Goal: Task Accomplishment & Management: Complete application form

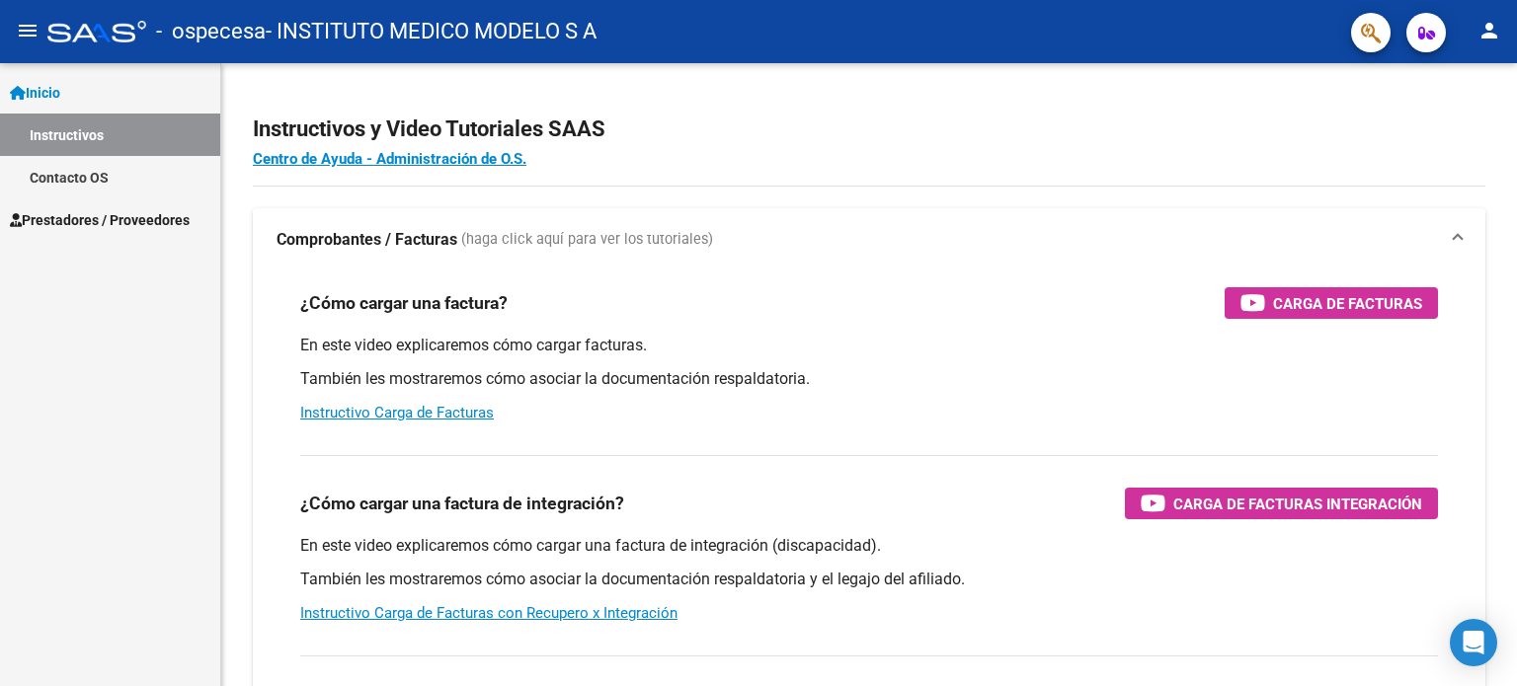
click at [78, 216] on span "Prestadores / Proveedores" at bounding box center [100, 220] width 180 height 22
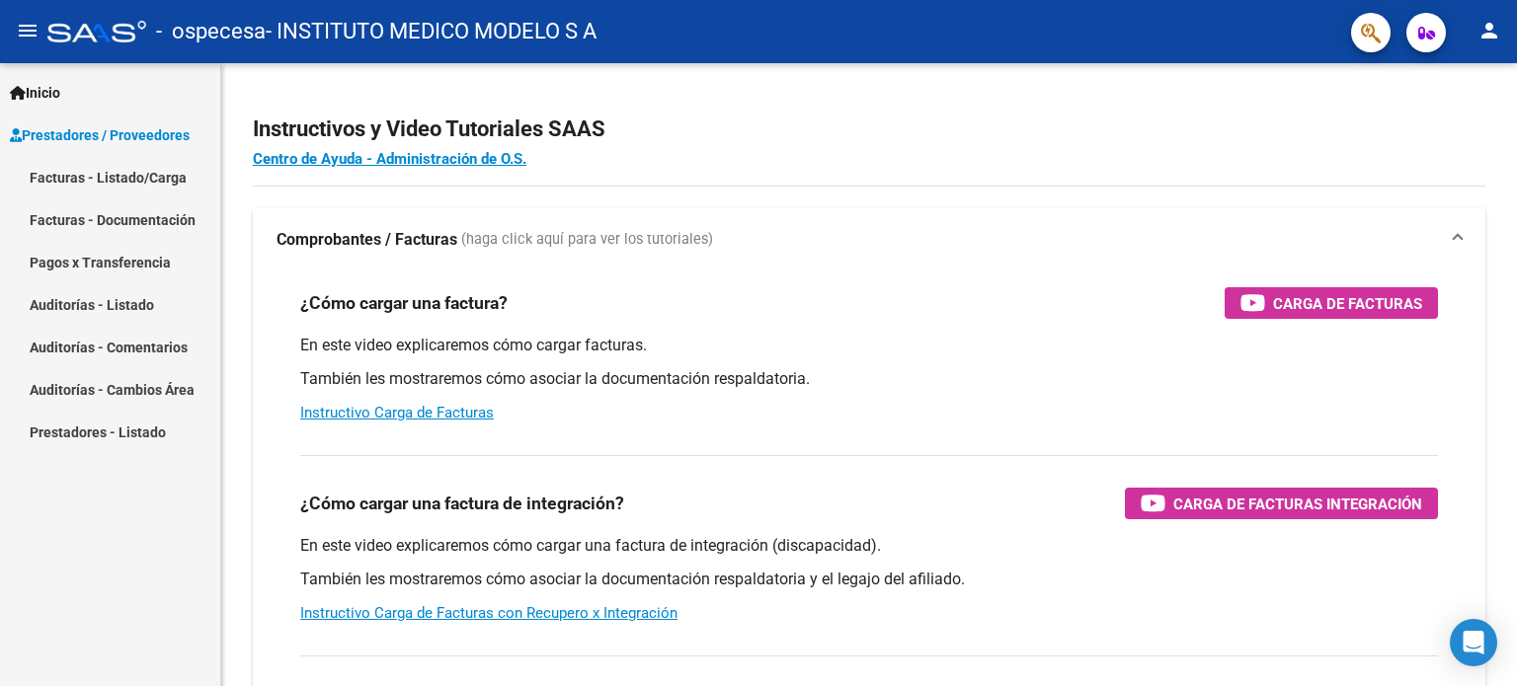
click at [62, 218] on link "Facturas - Documentación" at bounding box center [110, 219] width 220 height 42
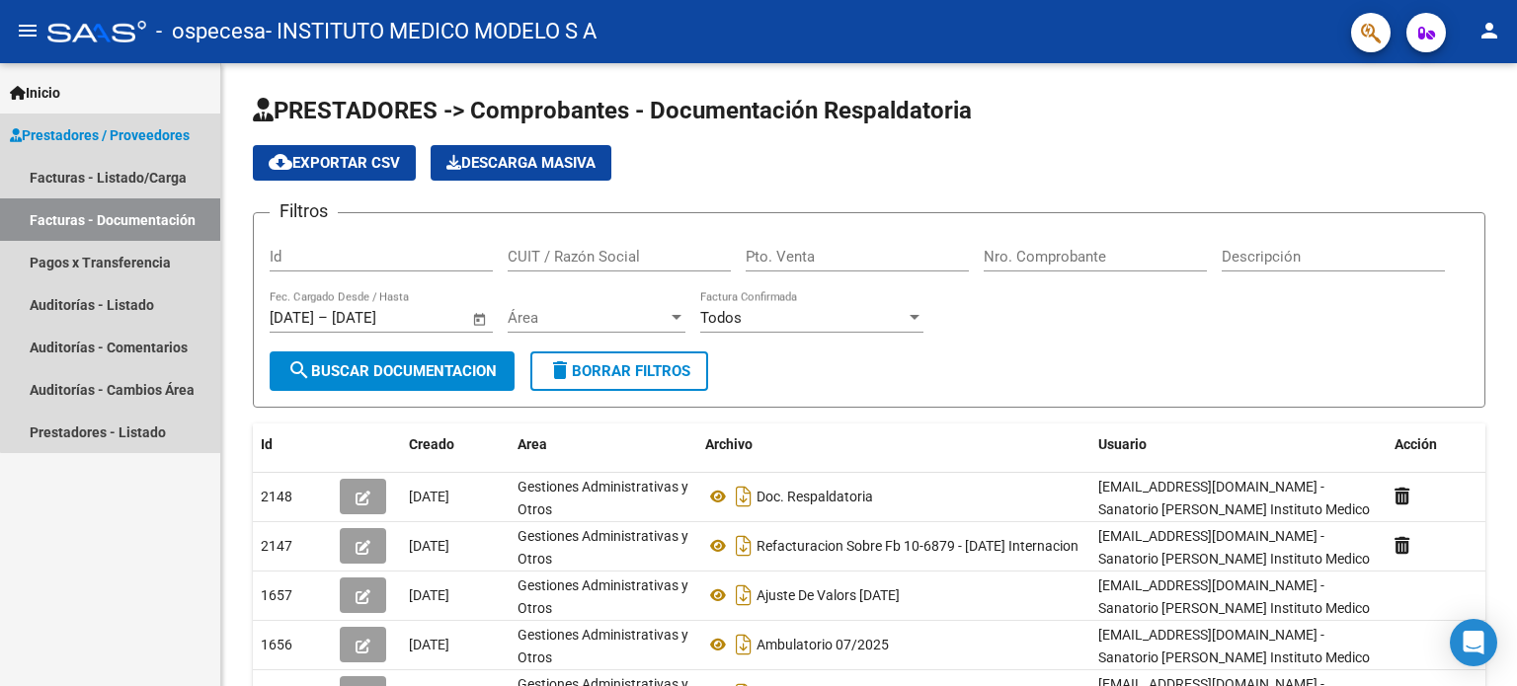
click at [138, 125] on span "Prestadores / Proveedores" at bounding box center [100, 135] width 180 height 22
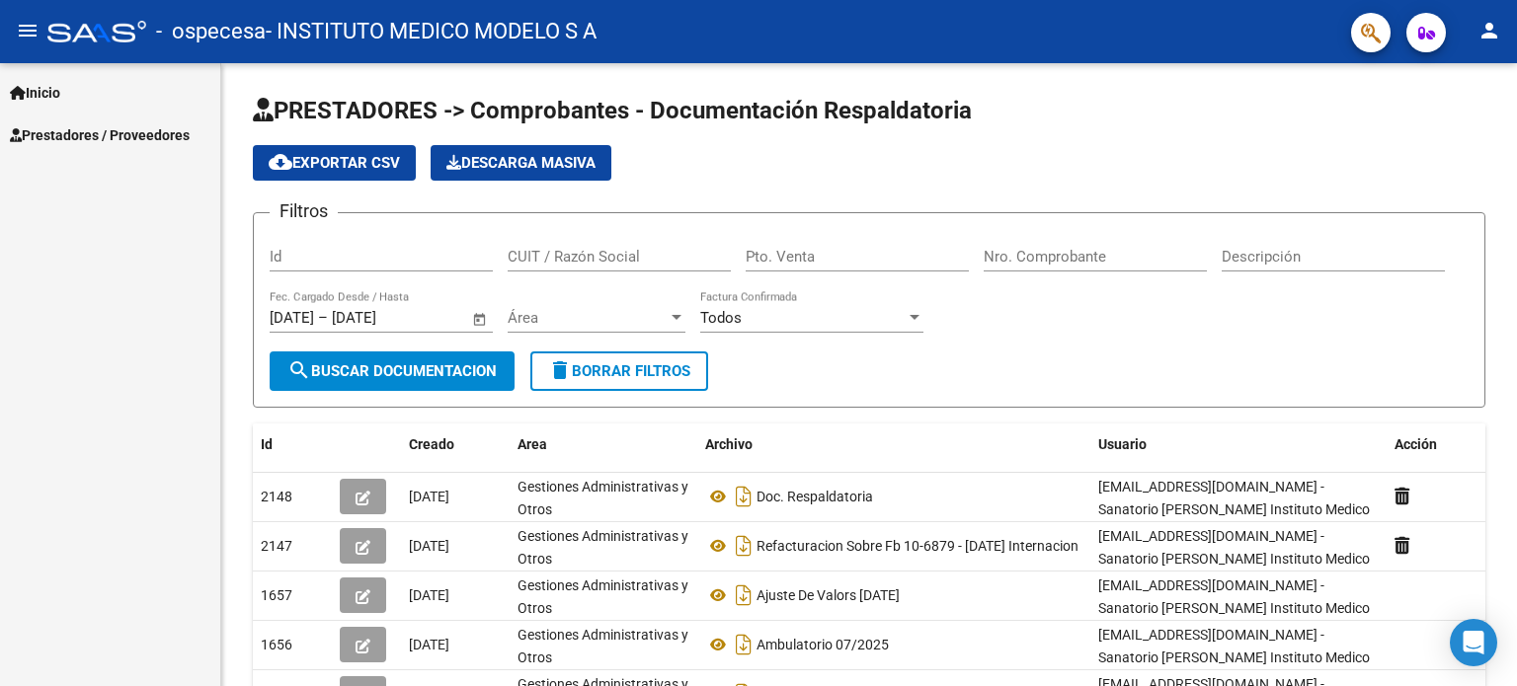
click at [138, 127] on span "Prestadores / Proveedores" at bounding box center [100, 135] width 180 height 22
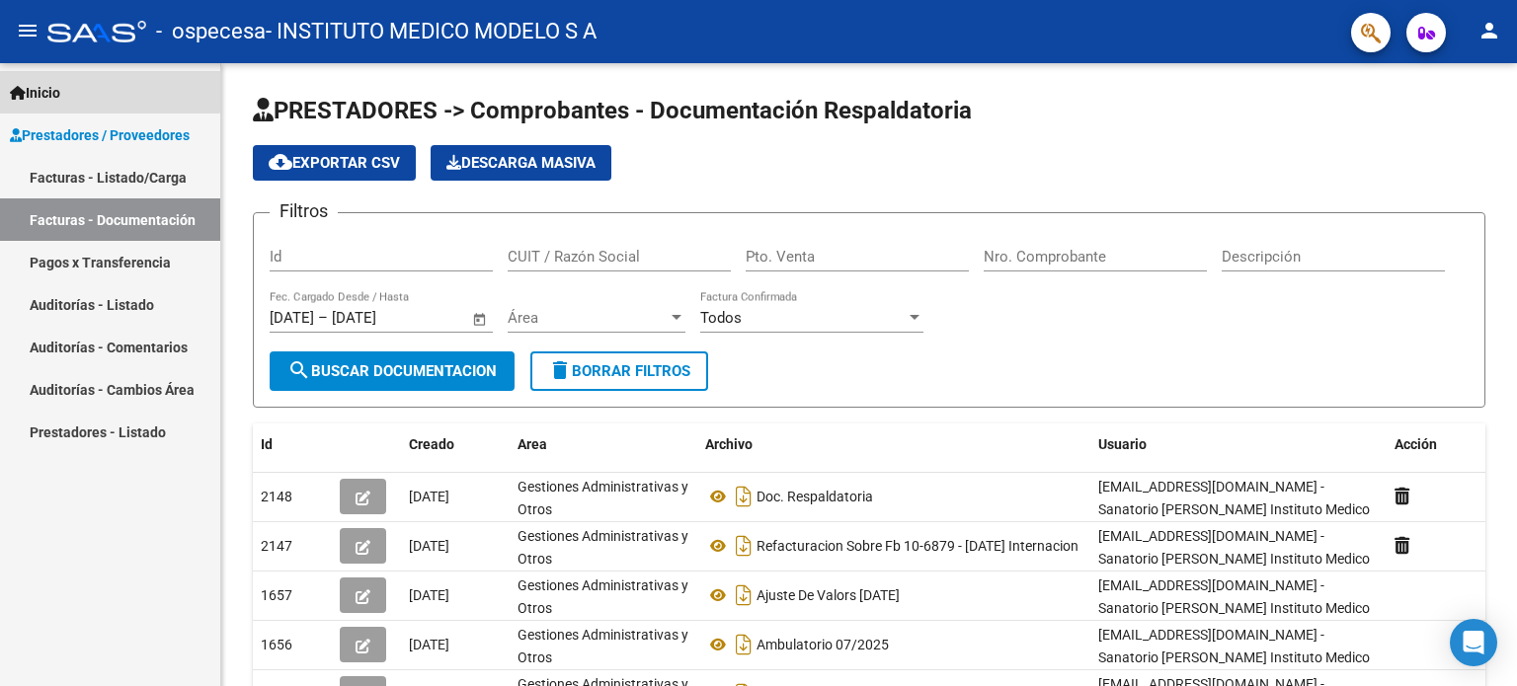
click at [39, 86] on span "Inicio" at bounding box center [35, 93] width 50 height 22
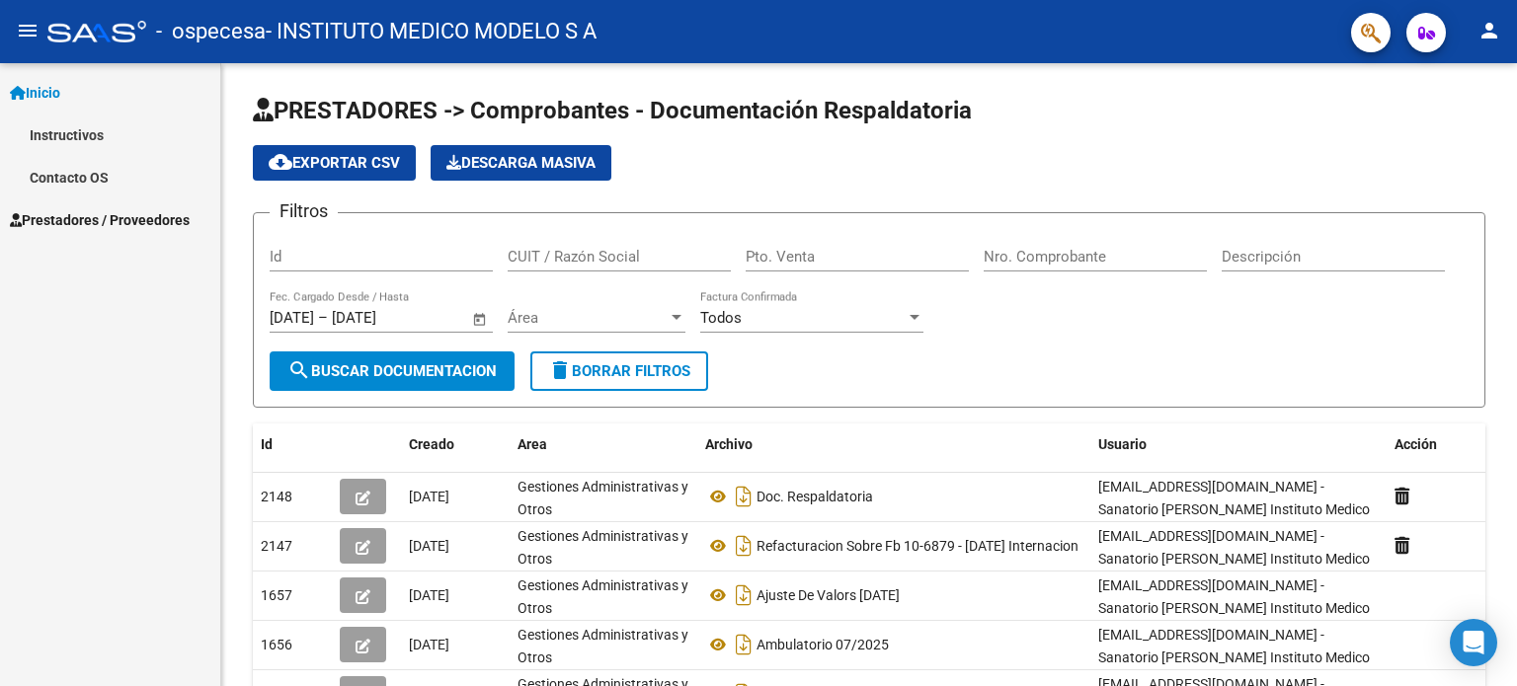
click at [76, 142] on link "Instructivos" at bounding box center [110, 135] width 220 height 42
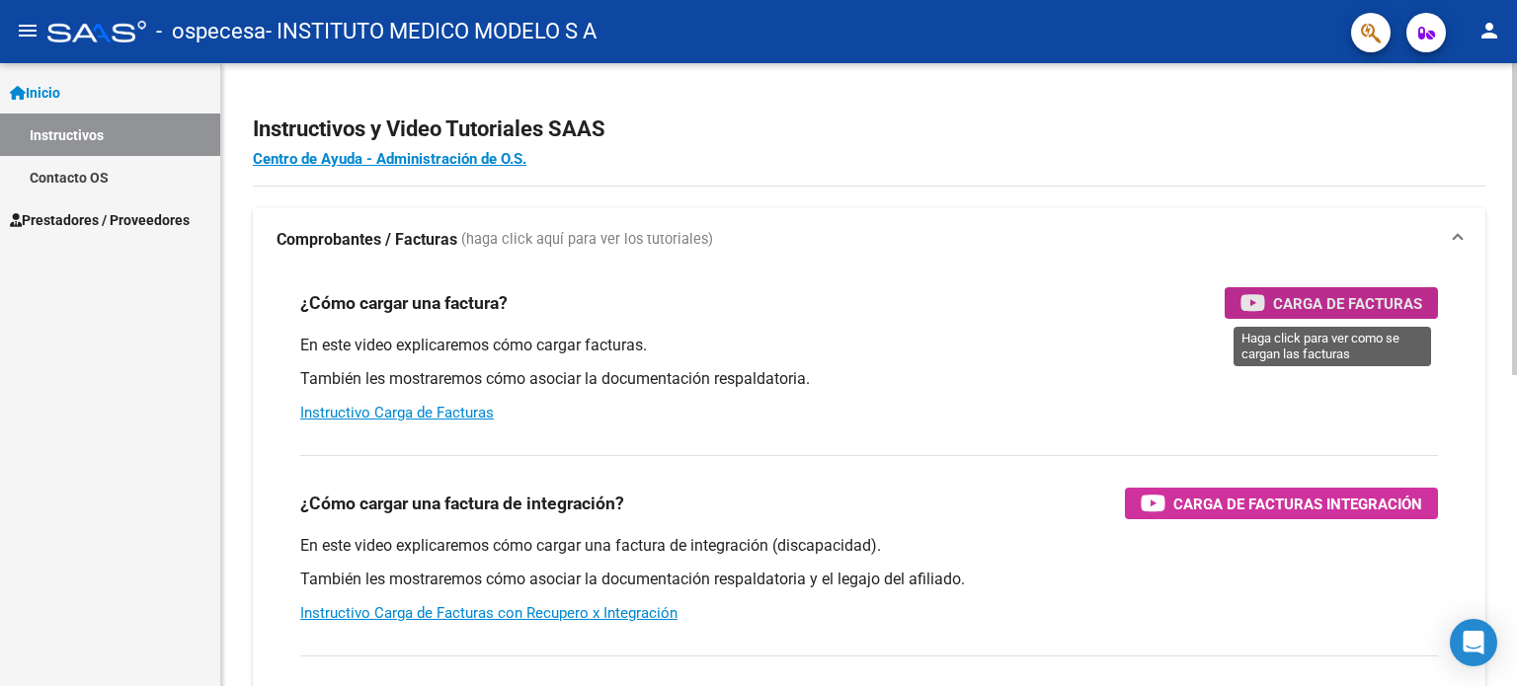
click at [1308, 298] on span "Carga de Facturas" at bounding box center [1347, 303] width 149 height 25
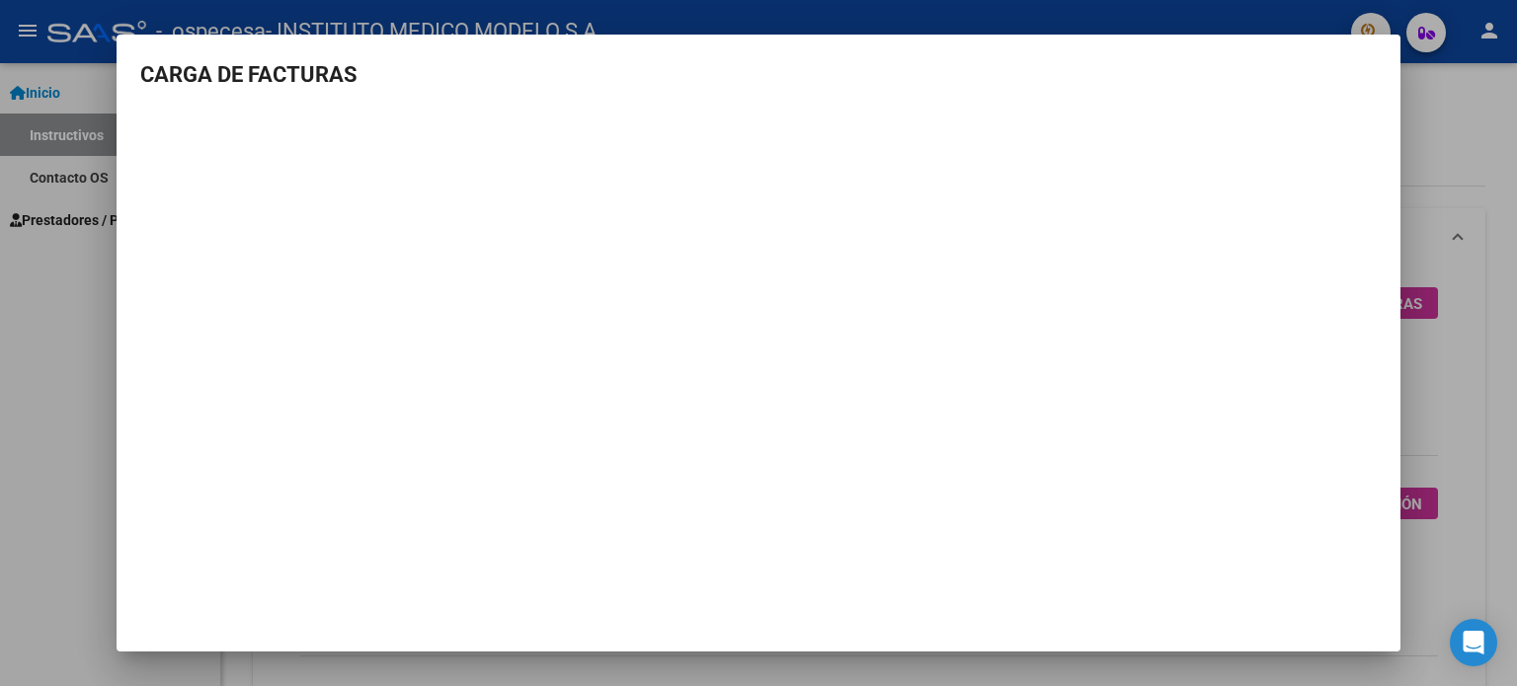
click at [63, 218] on div at bounding box center [758, 343] width 1517 height 686
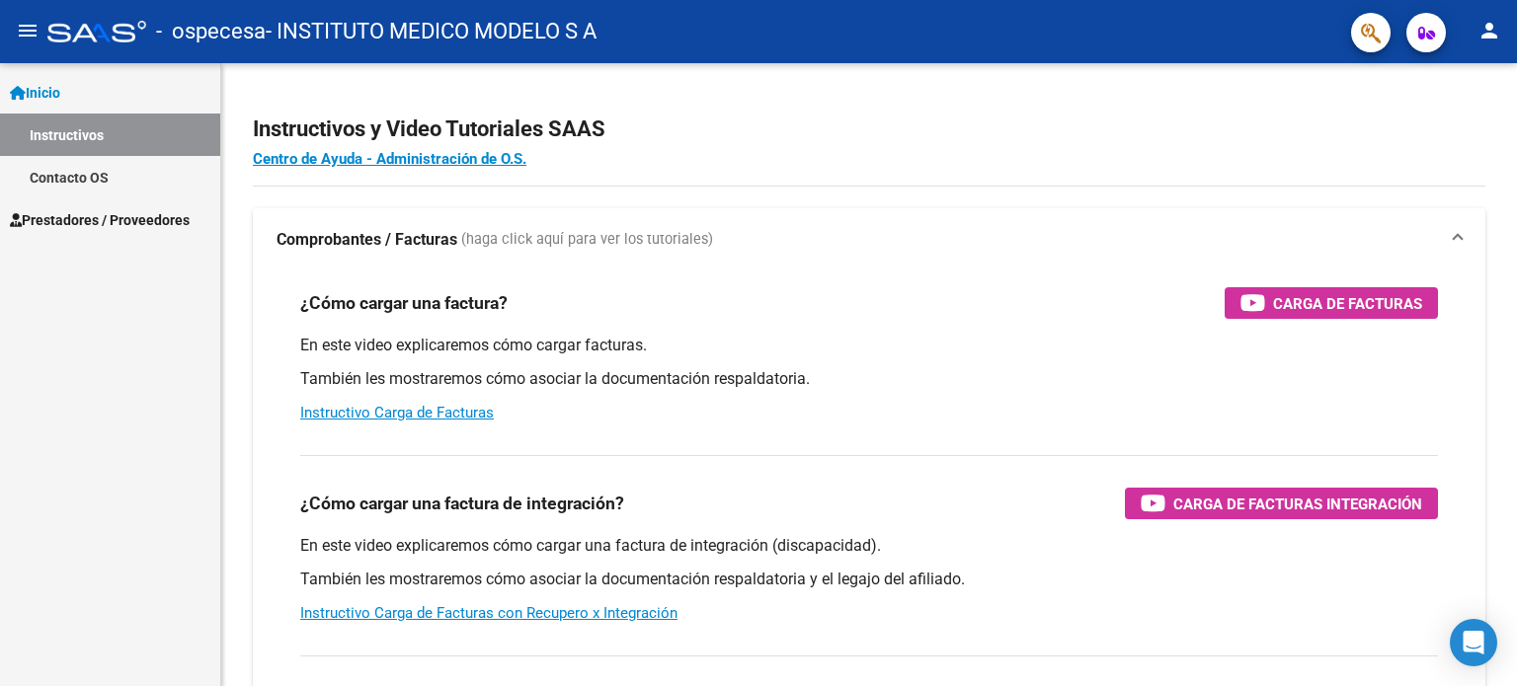
click at [69, 219] on span "Prestadores / Proveedores" at bounding box center [100, 220] width 180 height 22
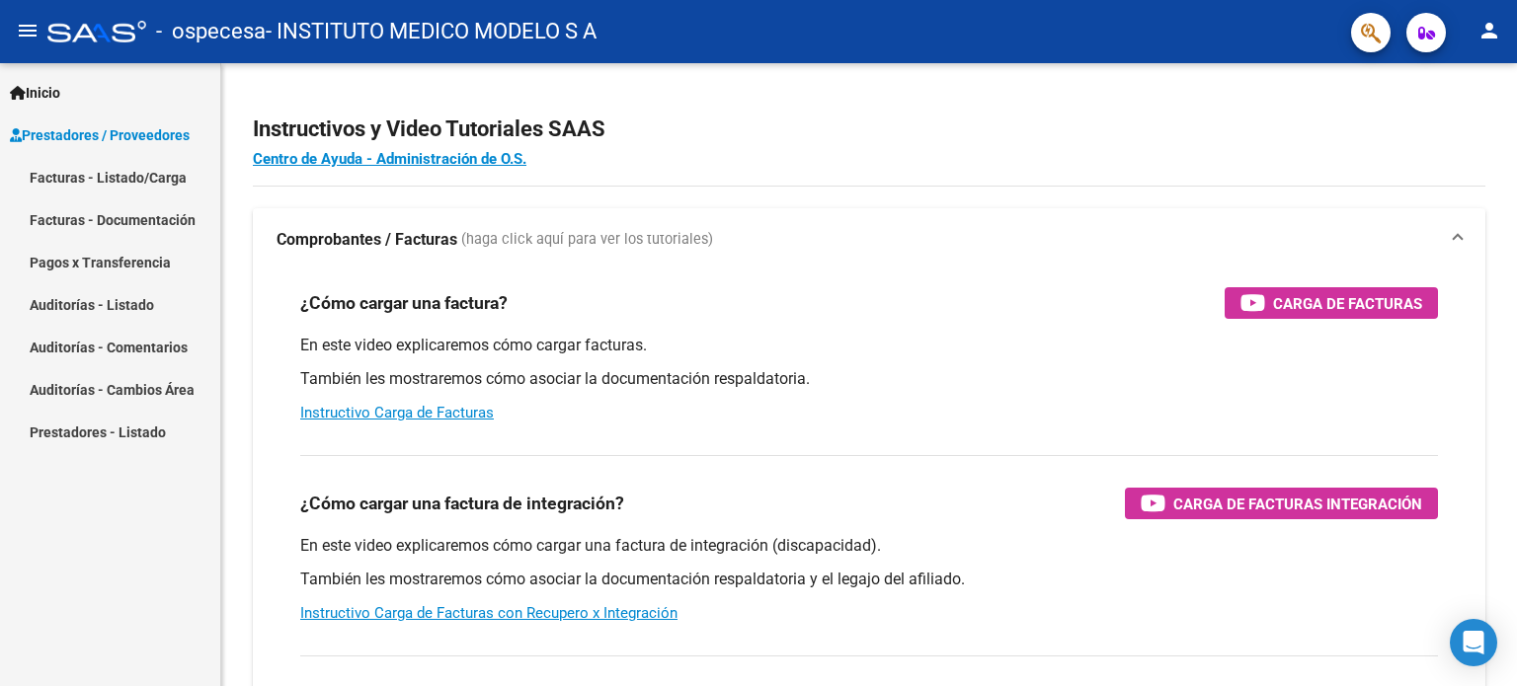
click at [105, 172] on link "Facturas - Listado/Carga" at bounding box center [110, 177] width 220 height 42
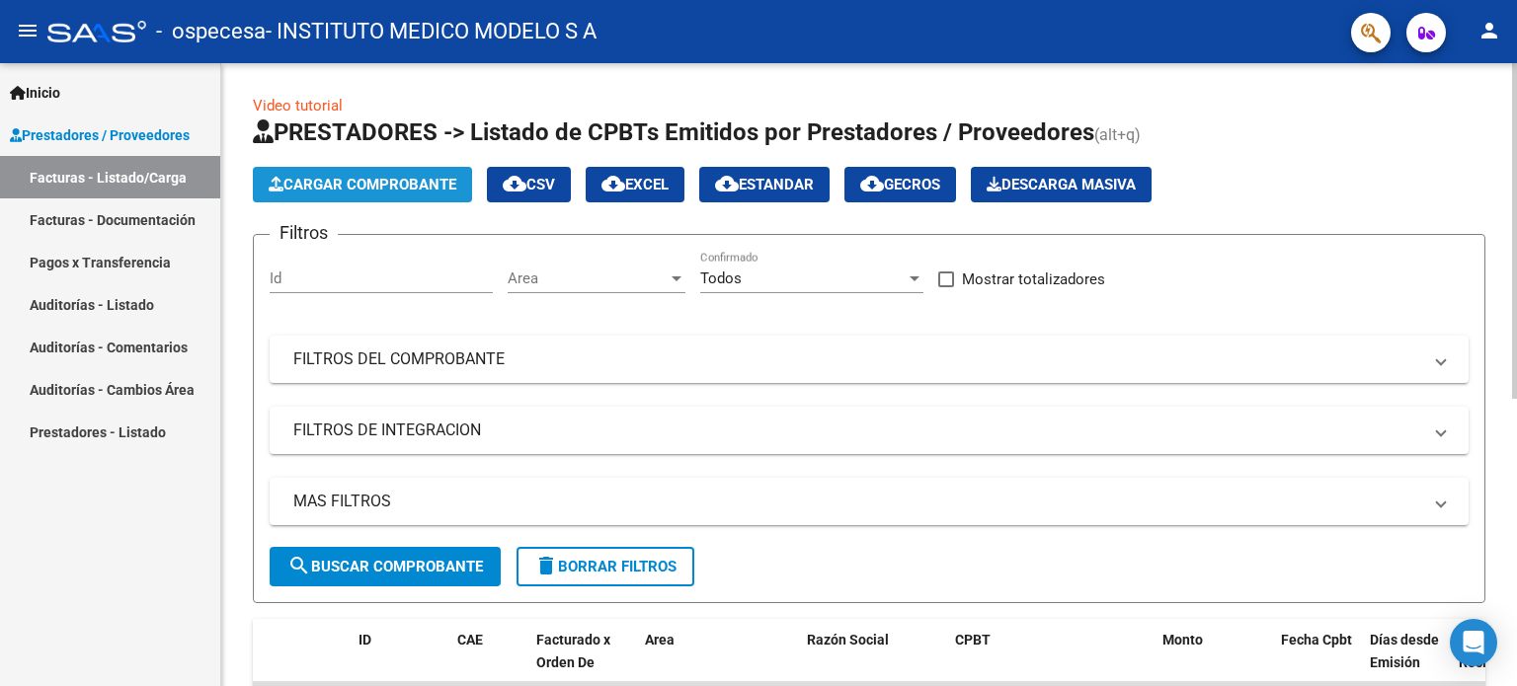
click at [351, 183] on span "Cargar Comprobante" at bounding box center [363, 185] width 188 height 18
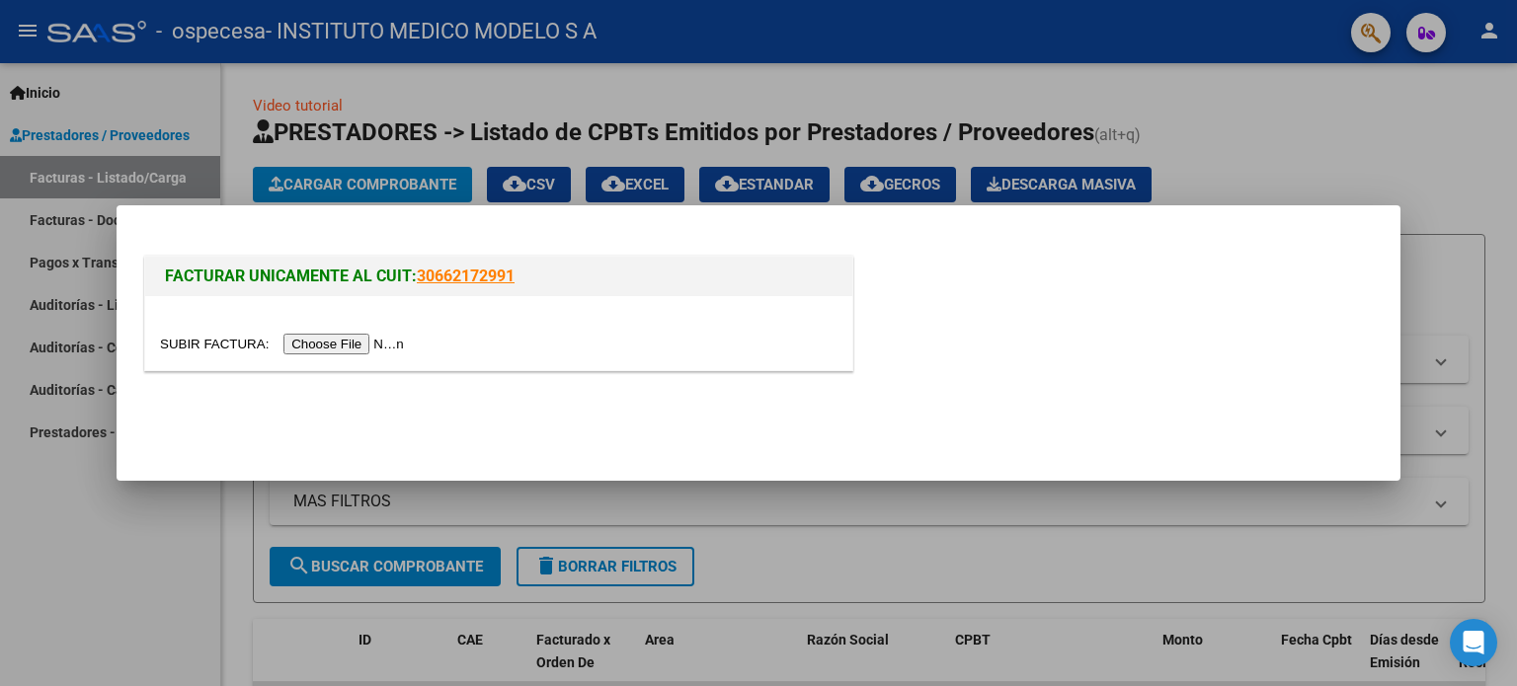
click at [313, 346] on input "file" at bounding box center [285, 344] width 250 height 21
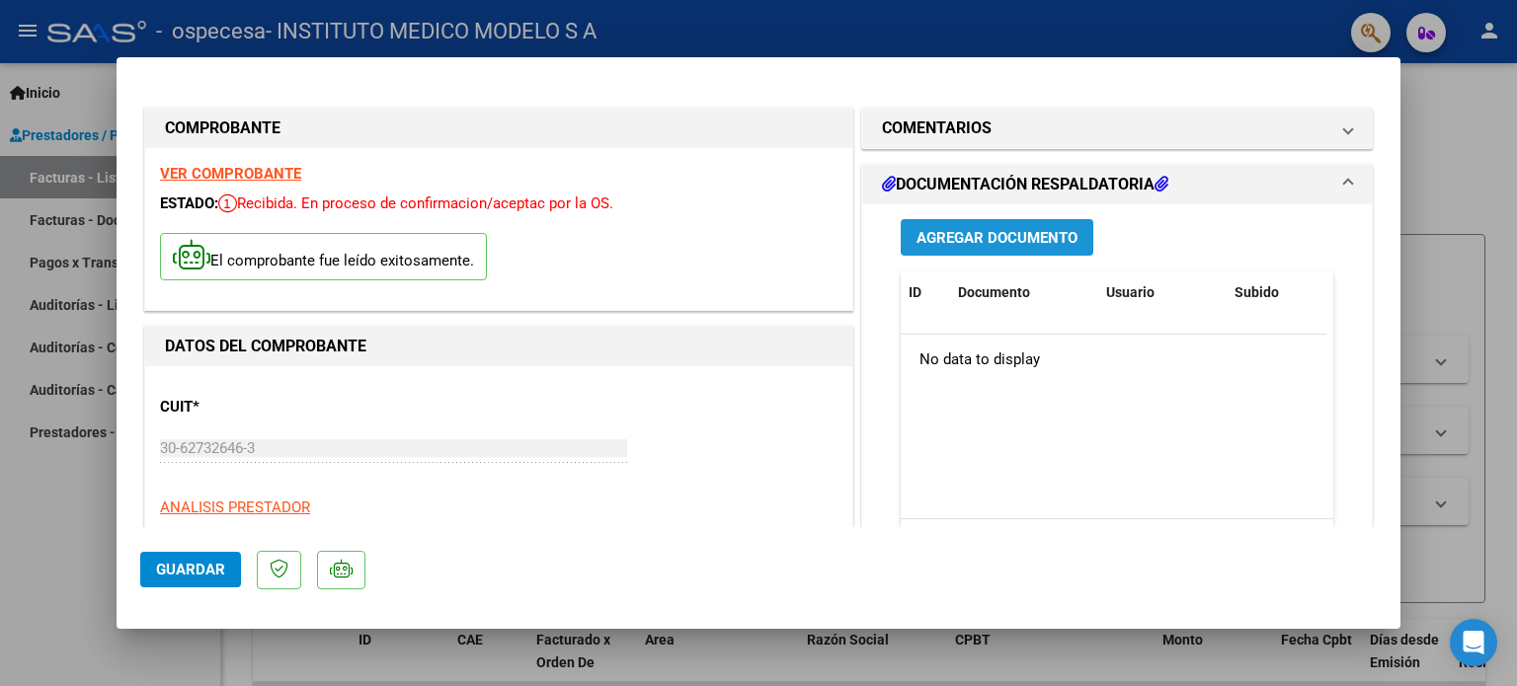
click at [1001, 232] on span "Agregar Documento" at bounding box center [996, 238] width 161 height 18
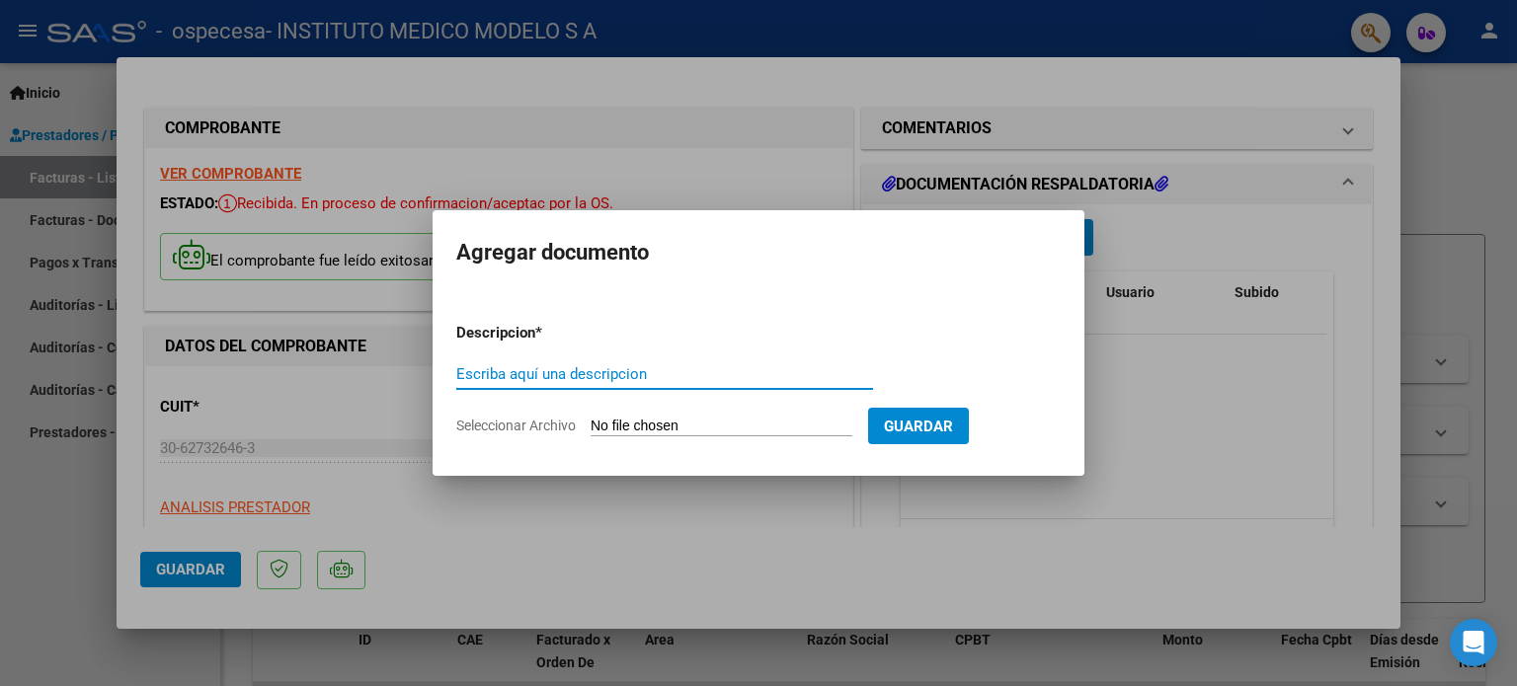
click at [566, 367] on input "Escriba aquí una descripcion" at bounding box center [664, 374] width 417 height 18
click at [612, 428] on input "Seleccionar Archivo" at bounding box center [721, 427] width 262 height 19
type input "C:\fakepath\N° 56617 AMBULATORIO.pdf"
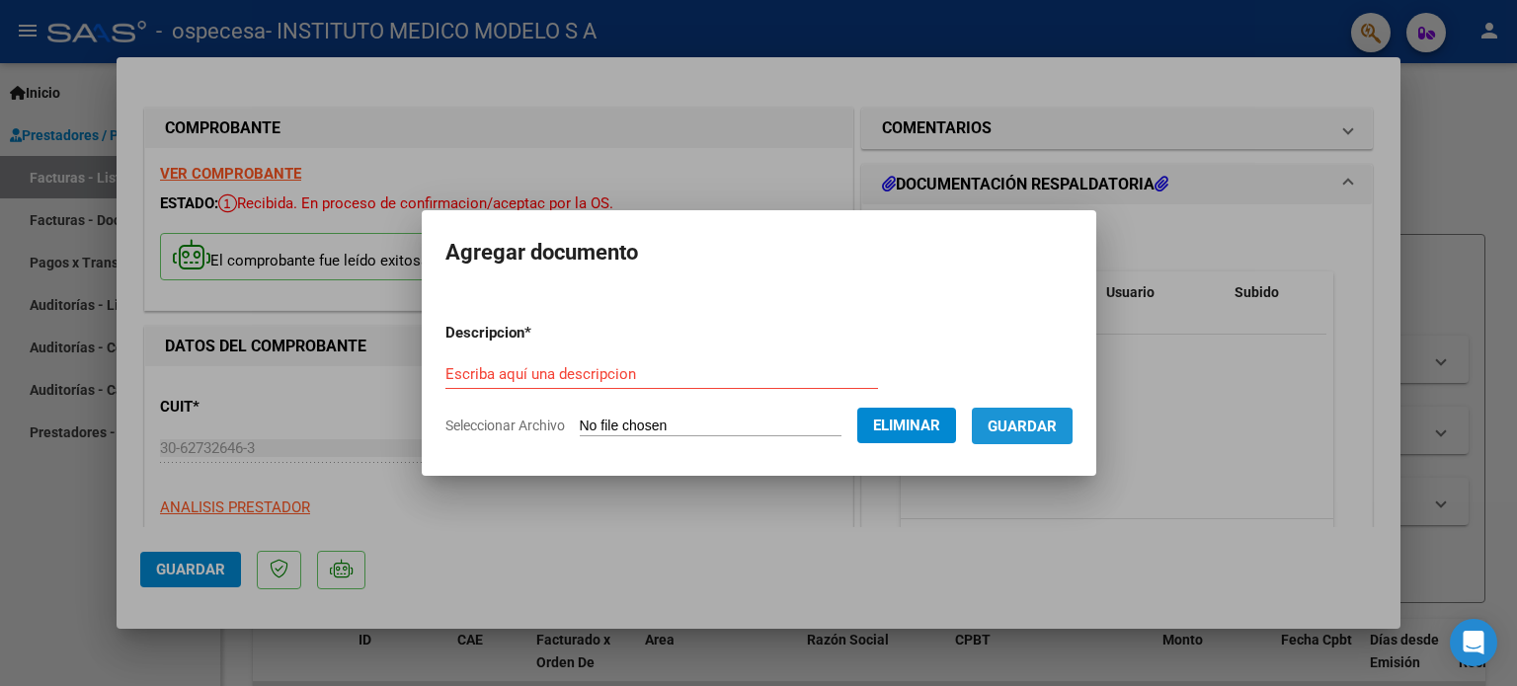
click at [1021, 432] on span "Guardar" at bounding box center [1021, 427] width 69 height 18
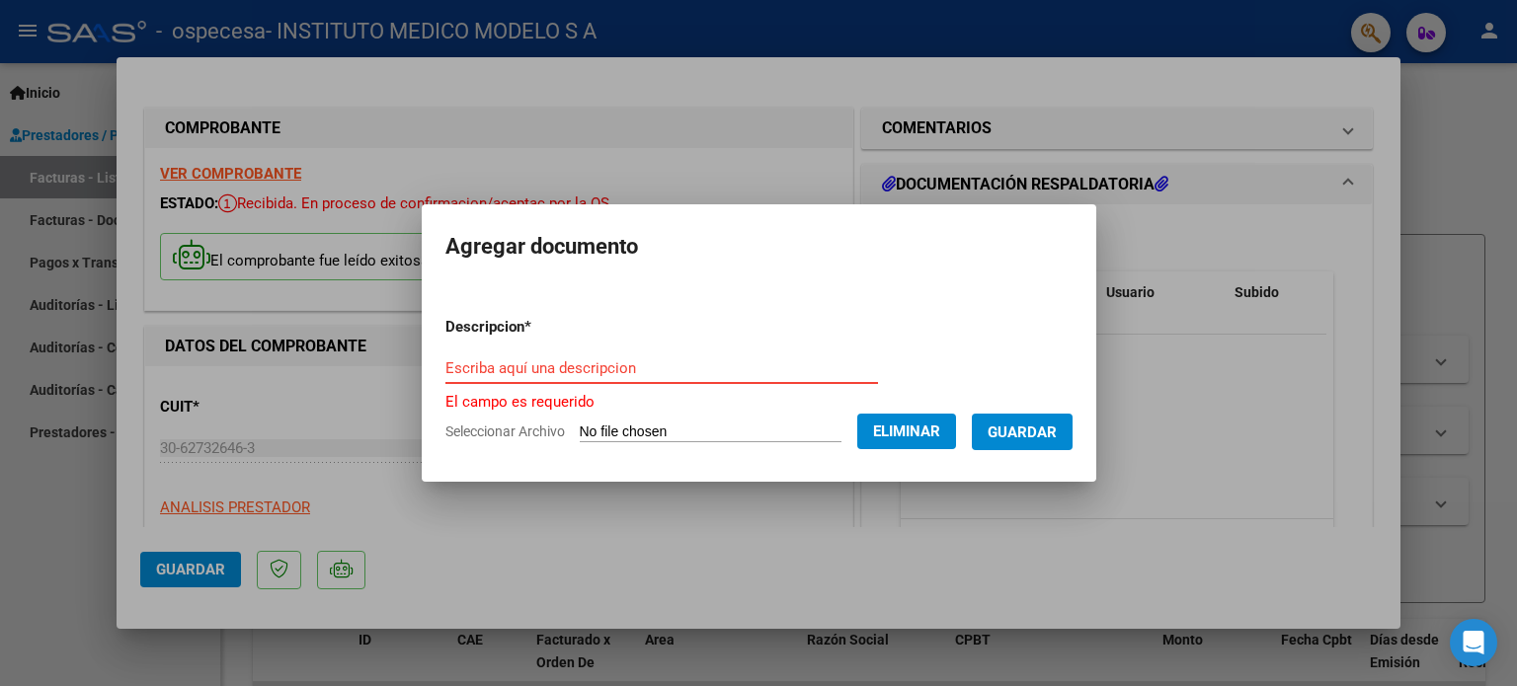
click at [486, 361] on input "Escriba aquí una descripcion" at bounding box center [661, 368] width 432 height 18
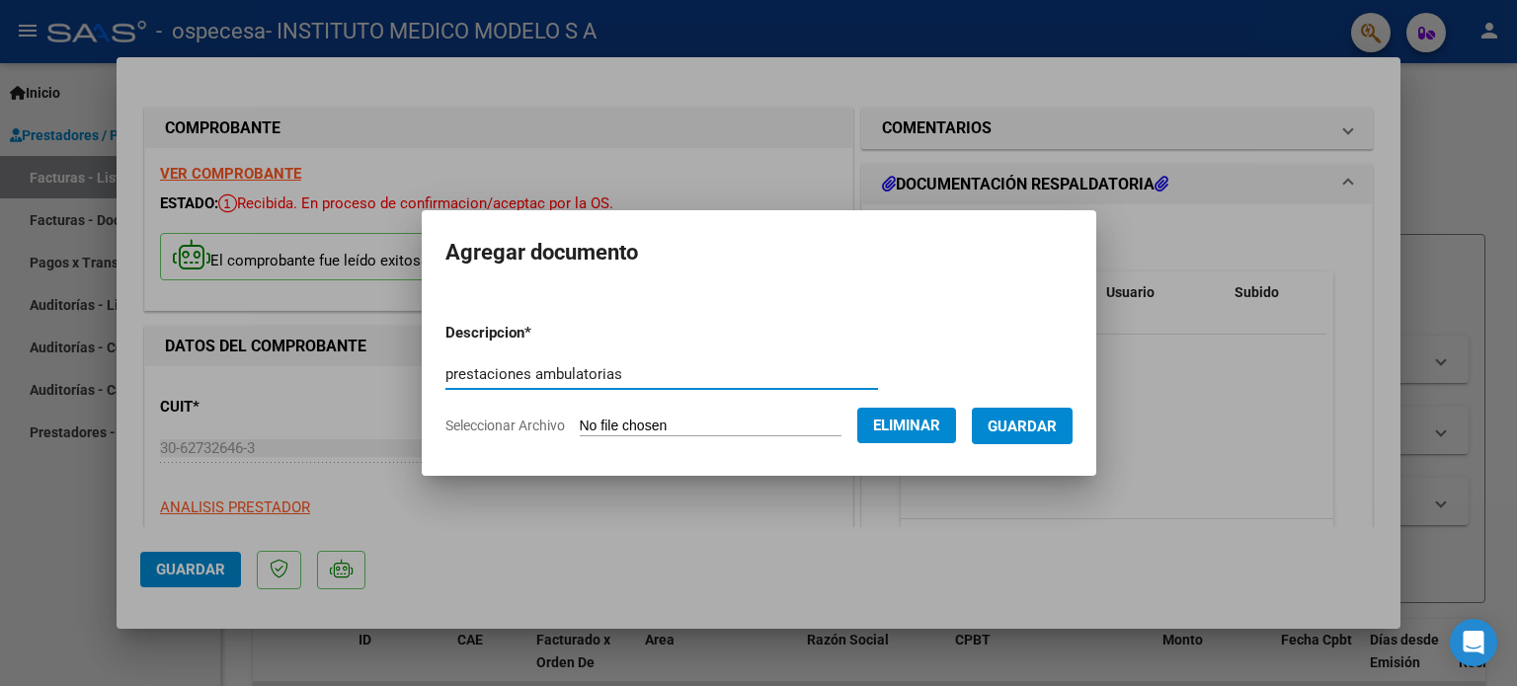
type input "prestaciones ambulatorias"
click at [1011, 419] on span "Guardar" at bounding box center [1021, 427] width 69 height 18
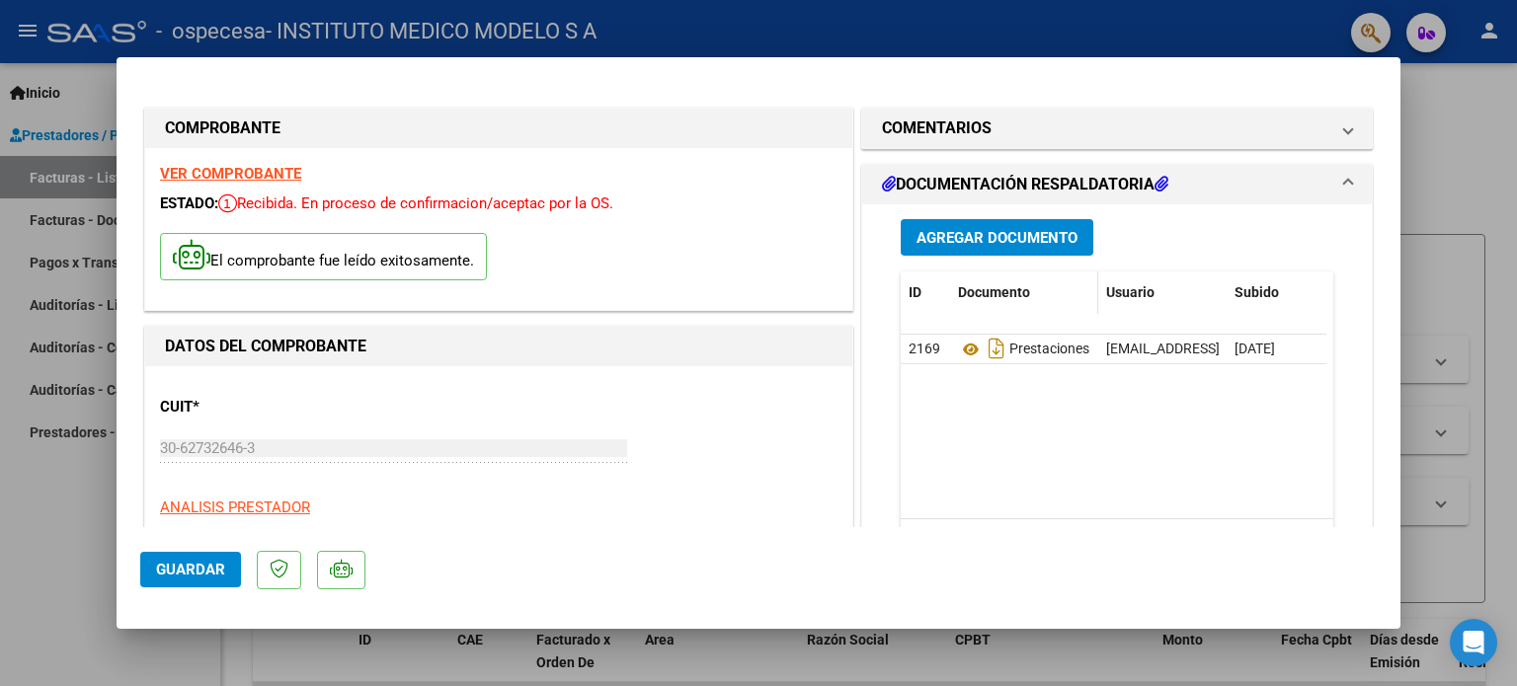
click at [985, 295] on span "Documento" at bounding box center [994, 292] width 72 height 16
click at [1120, 289] on span "Usuario" at bounding box center [1130, 292] width 48 height 16
click at [1237, 291] on span "Subido" at bounding box center [1256, 292] width 44 height 16
click at [186, 572] on span "Guardar" at bounding box center [190, 570] width 69 height 18
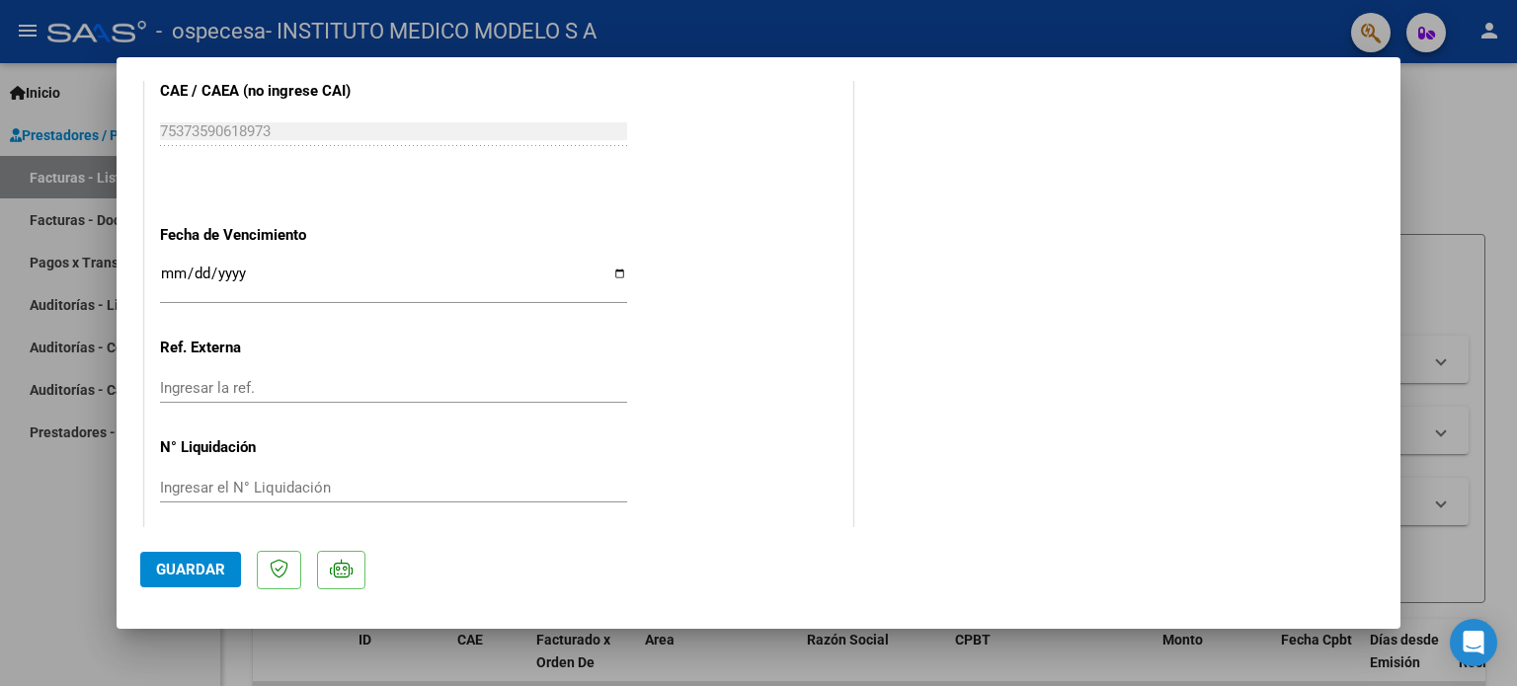
scroll to position [1130, 0]
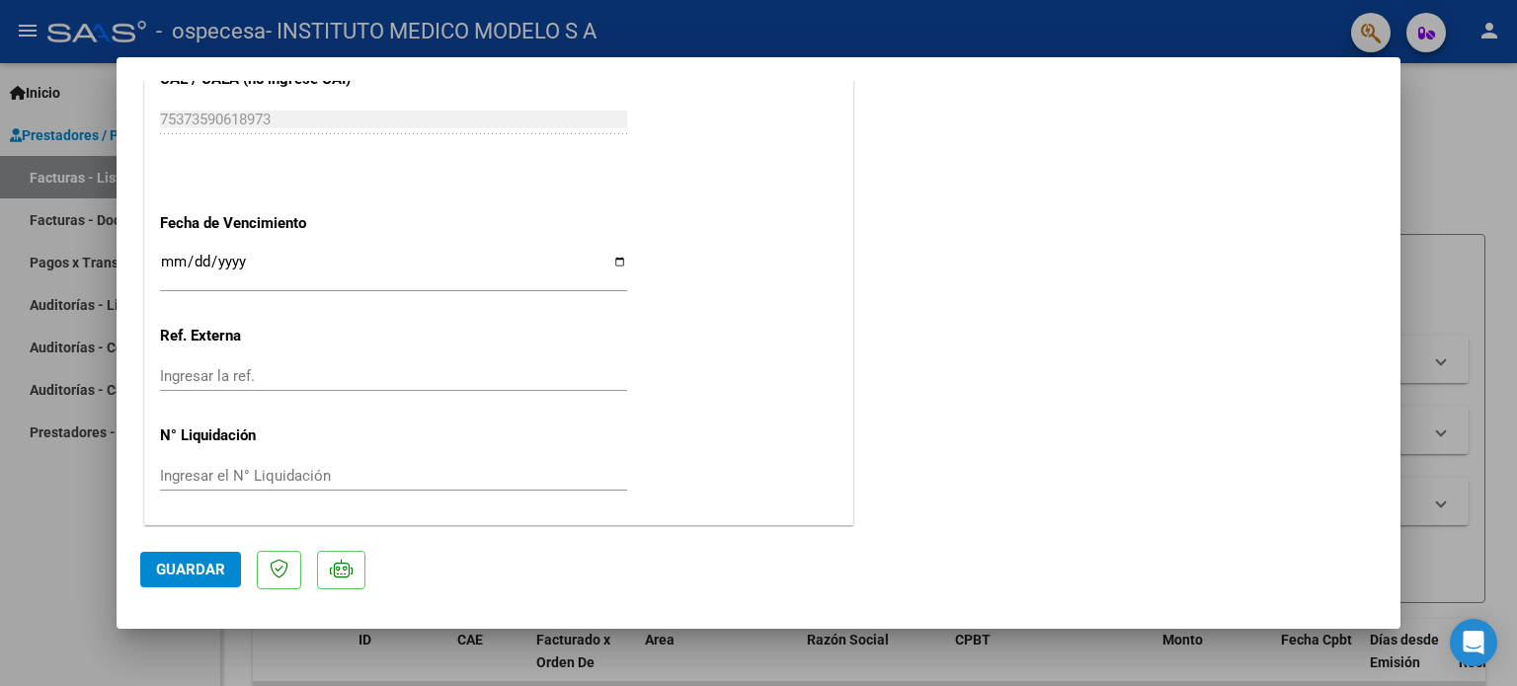
drag, startPoint x: 238, startPoint y: 434, endPoint x: 299, endPoint y: 452, distance: 63.7
click at [240, 436] on p "N° Liquidación" at bounding box center [261, 436] width 203 height 23
click at [465, 140] on div "75373590618973 Ingresar el CAE o CAEA (no ingrese CAI)" at bounding box center [393, 129] width 467 height 48
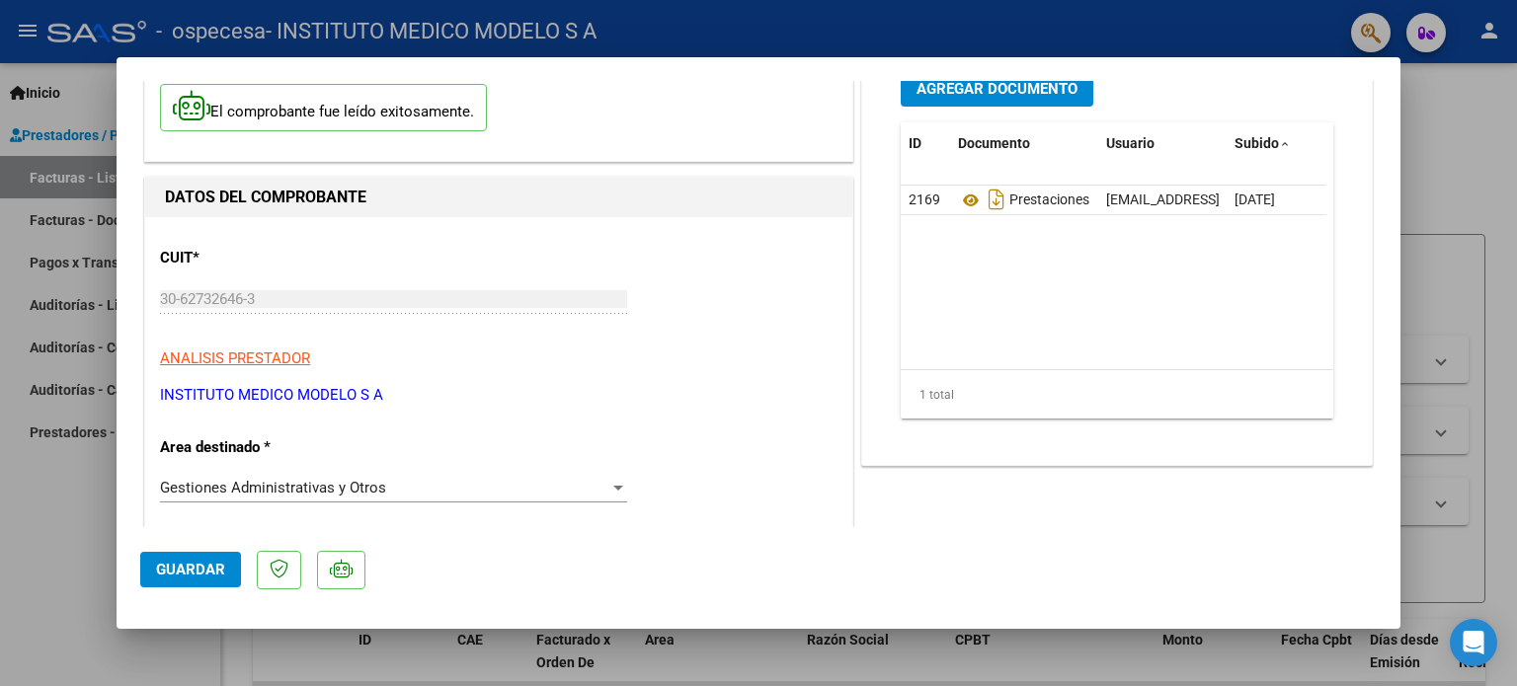
scroll to position [0, 0]
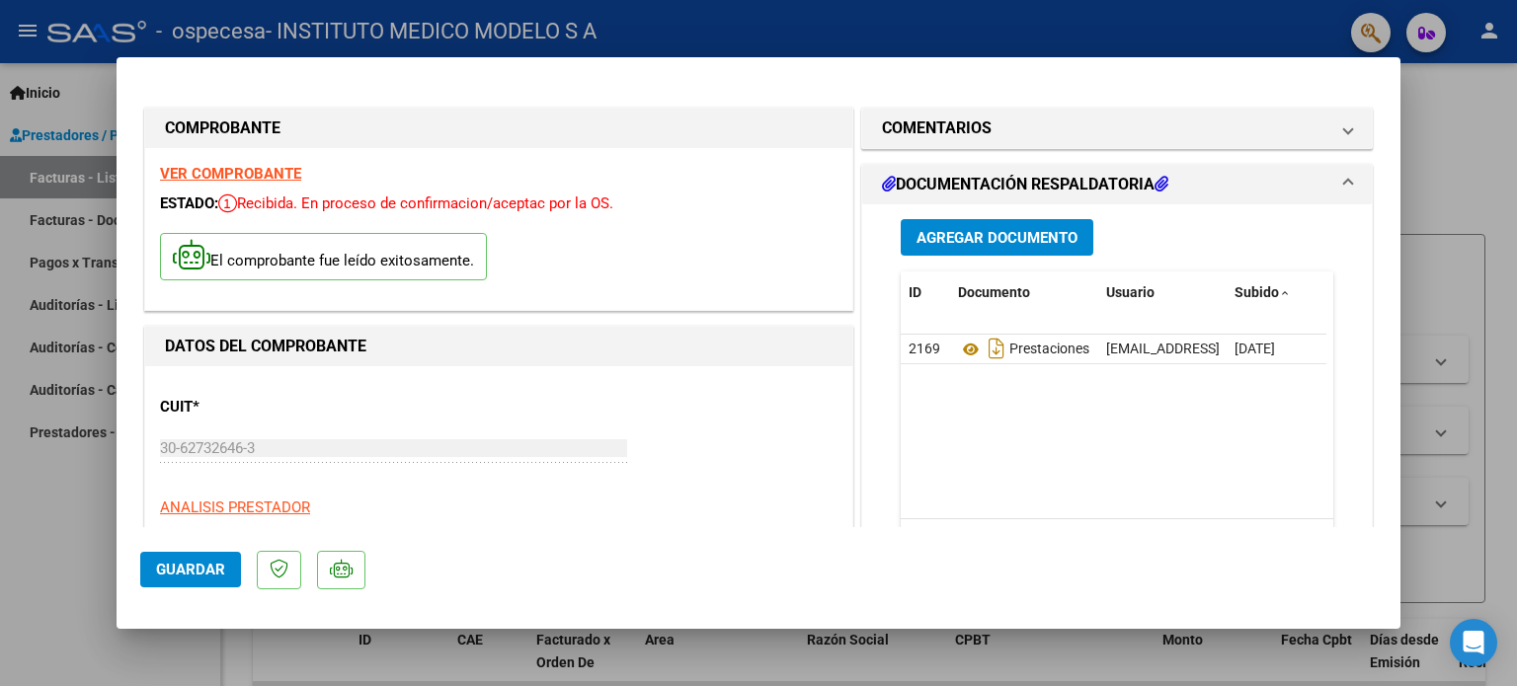
click at [1516, 498] on div at bounding box center [758, 343] width 1517 height 686
type input "$ 0,00"
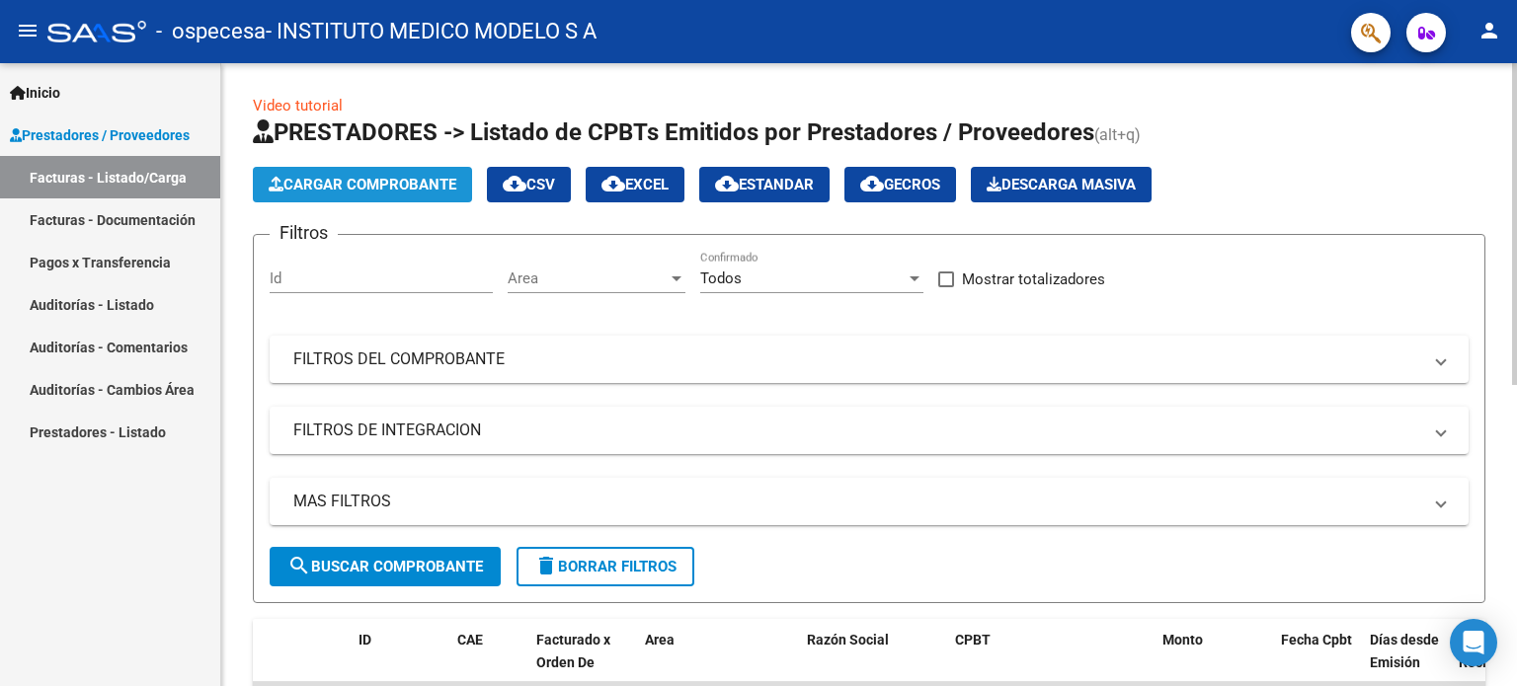
click at [372, 181] on span "Cargar Comprobante" at bounding box center [363, 185] width 188 height 18
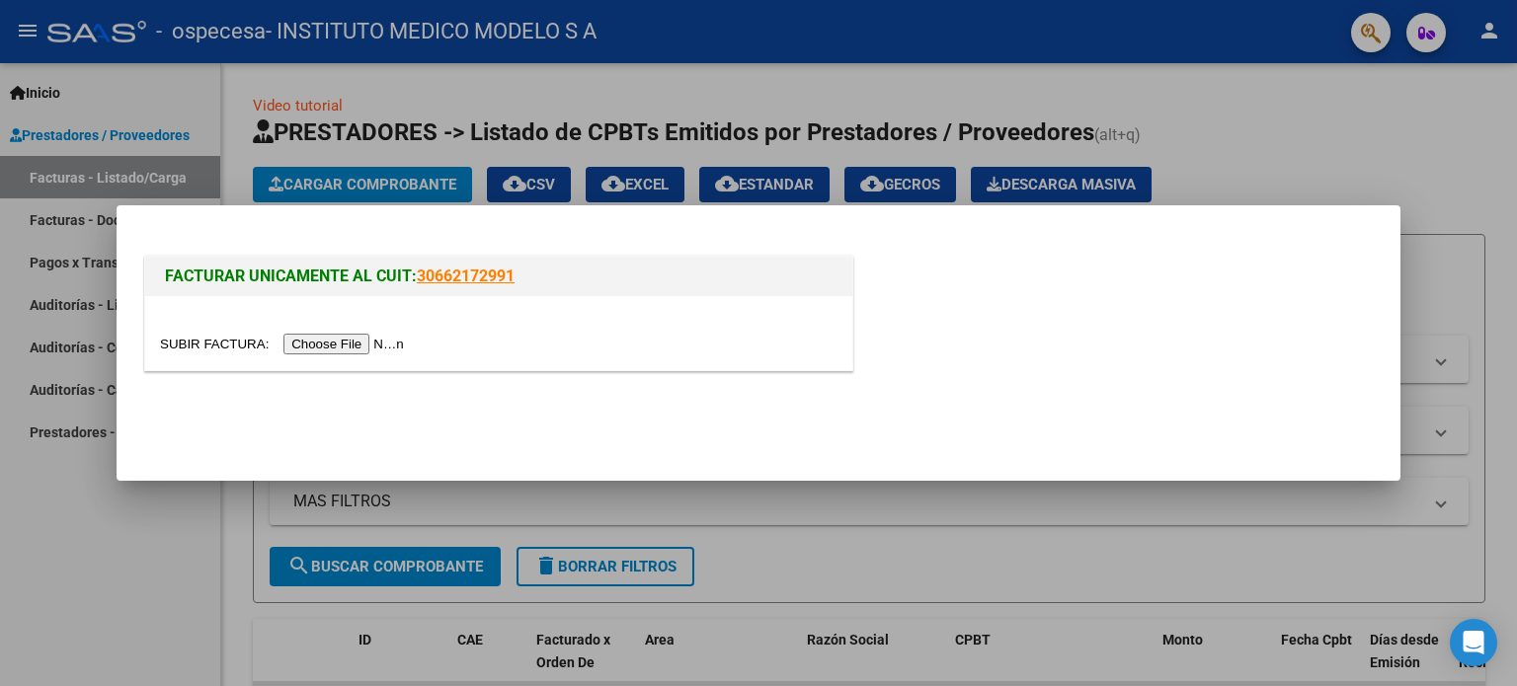
click at [354, 343] on input "file" at bounding box center [285, 344] width 250 height 21
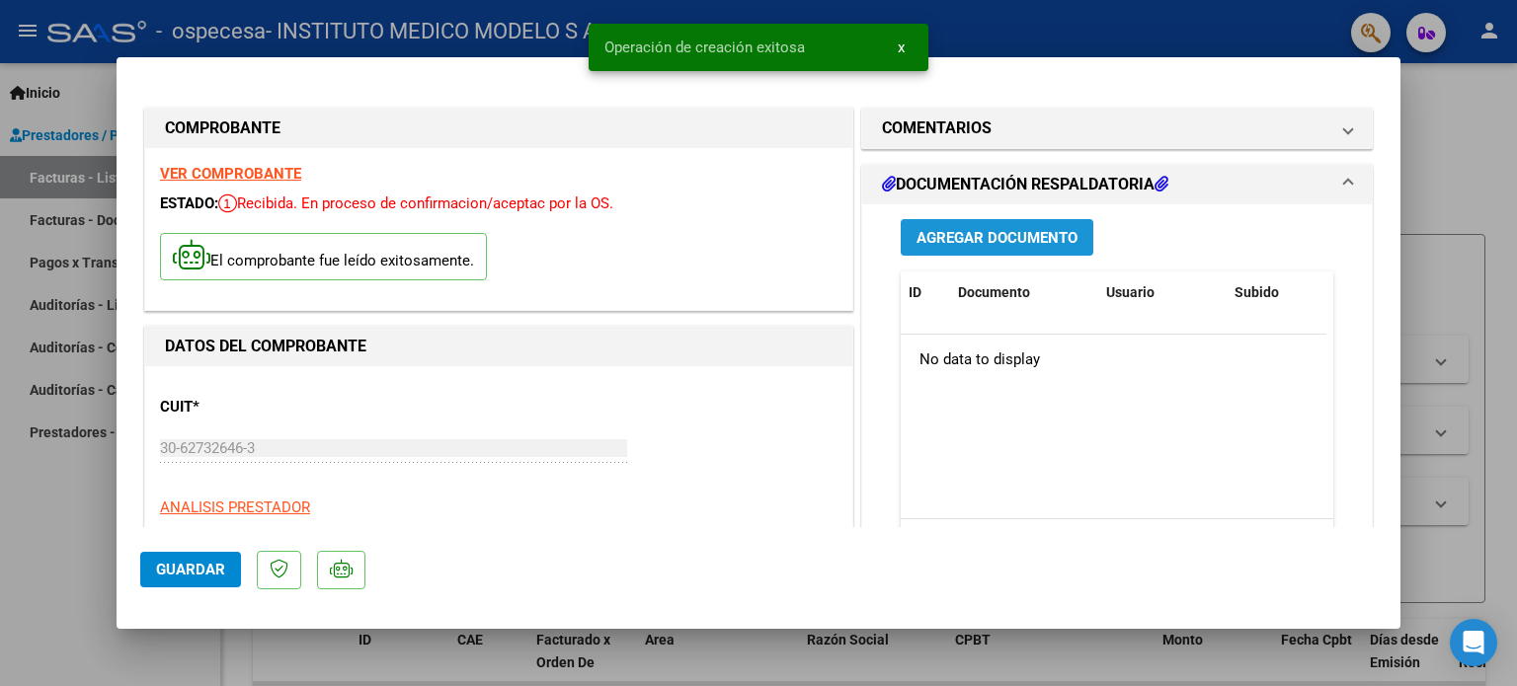
click at [993, 230] on span "Agregar Documento" at bounding box center [996, 238] width 161 height 18
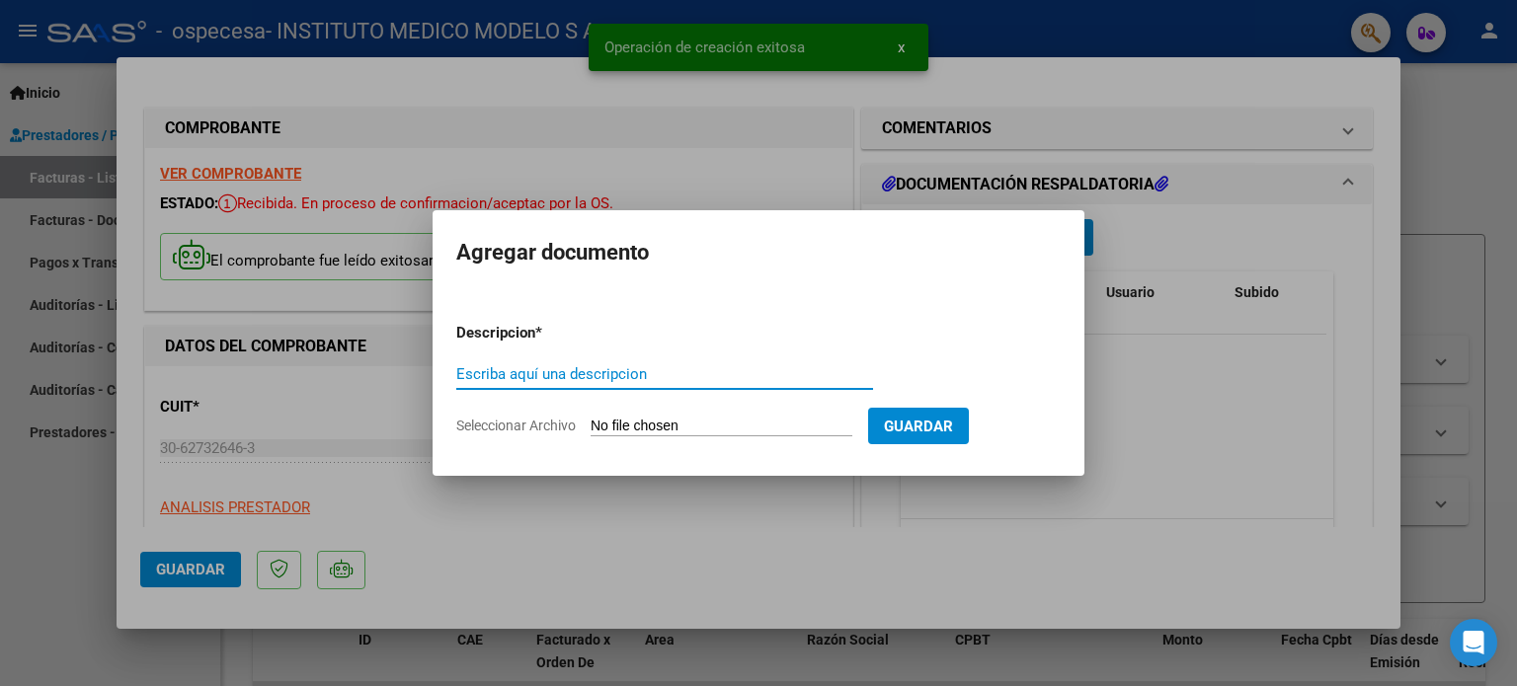
click at [524, 374] on input "Escriba aquí una descripcion" at bounding box center [664, 374] width 417 height 18
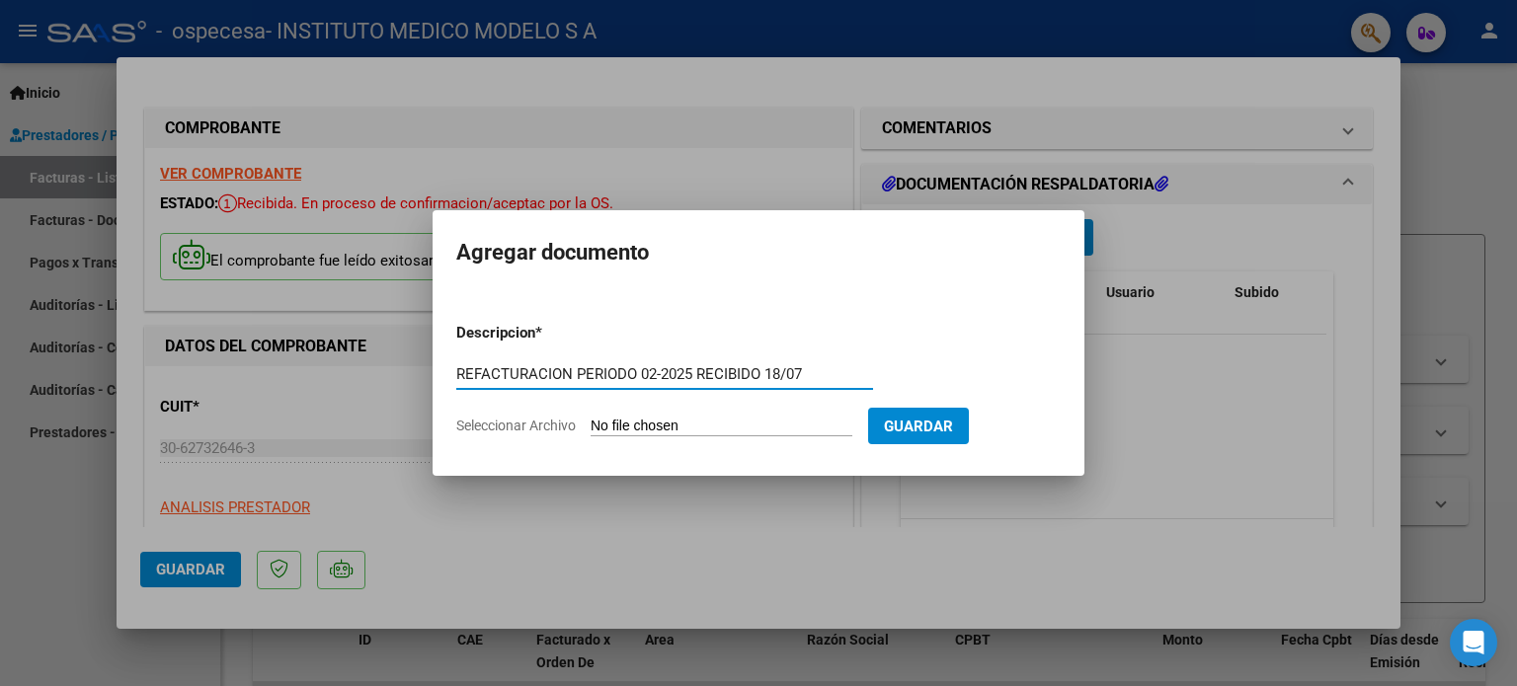
type input "REFACTURACION PERIODO 02-2025 RECIBIDO 18/07"
click at [609, 424] on input "Seleccionar Archivo" at bounding box center [721, 427] width 262 height 19
type input "C:\fakepath\REFA FC [PHONE_NUMBER].pdf"
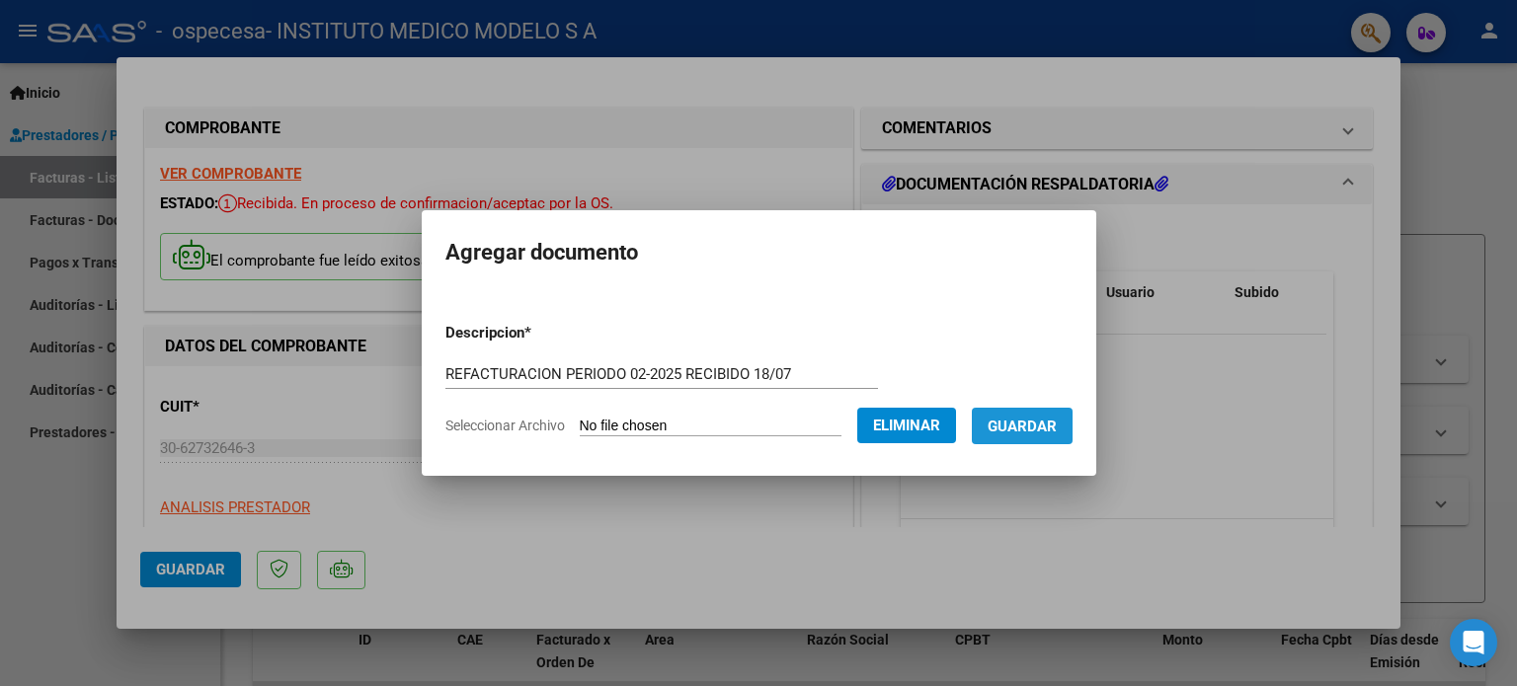
click at [1046, 425] on span "Guardar" at bounding box center [1021, 427] width 69 height 18
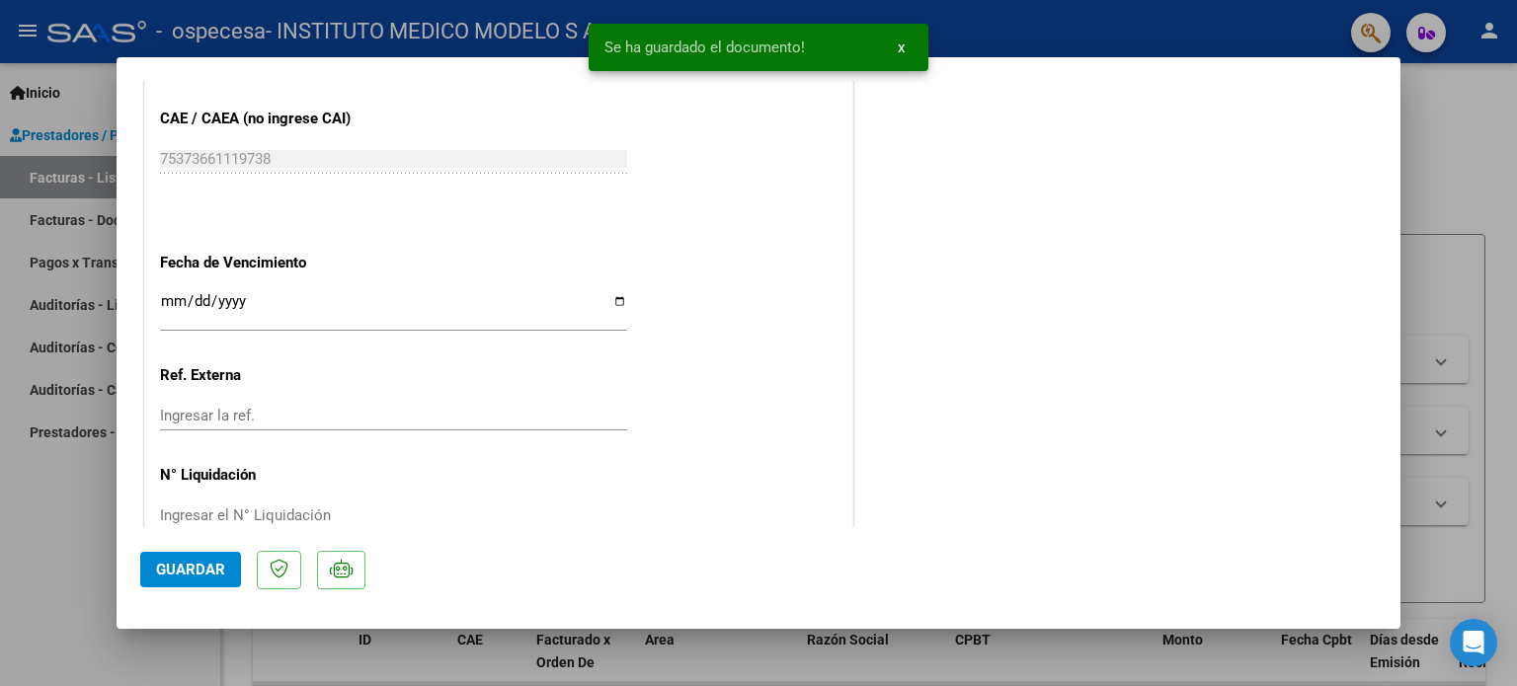
scroll to position [1130, 0]
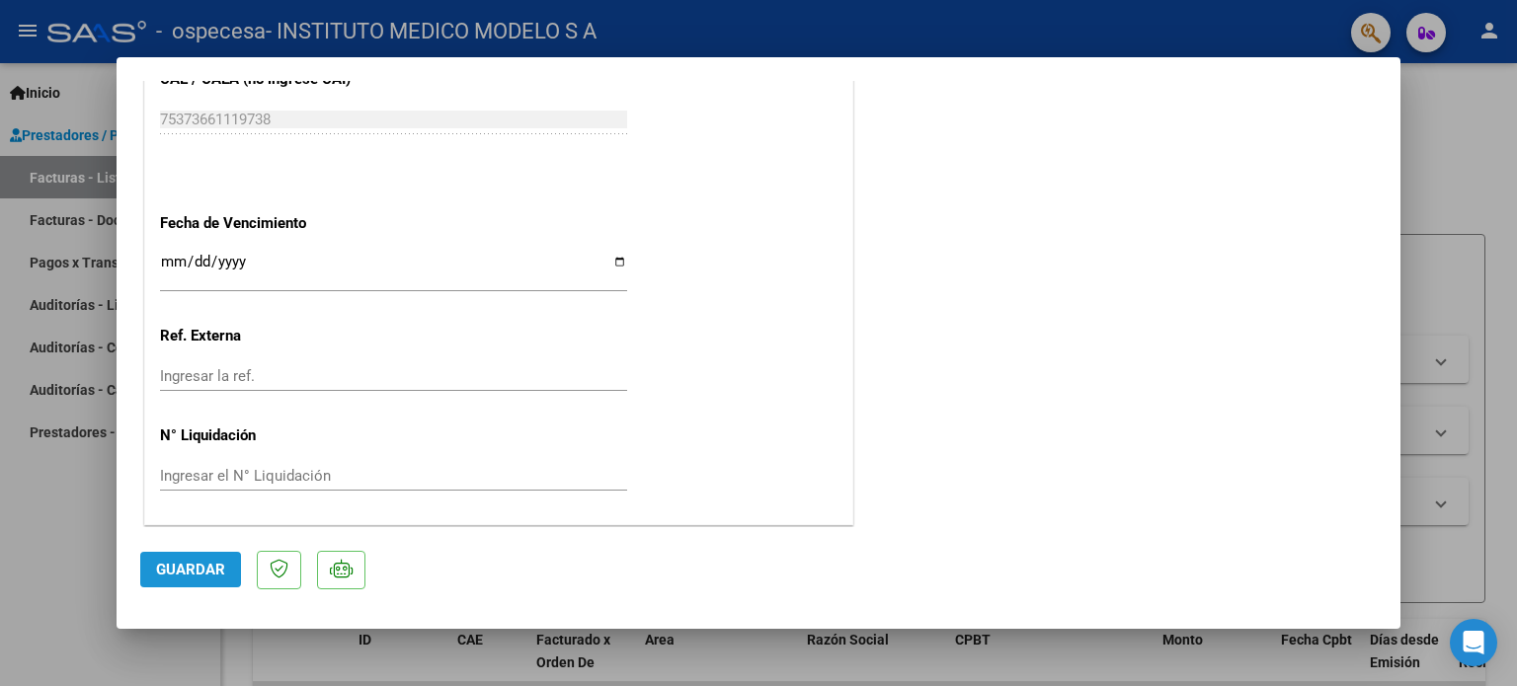
click at [173, 579] on span "Guardar" at bounding box center [190, 570] width 69 height 18
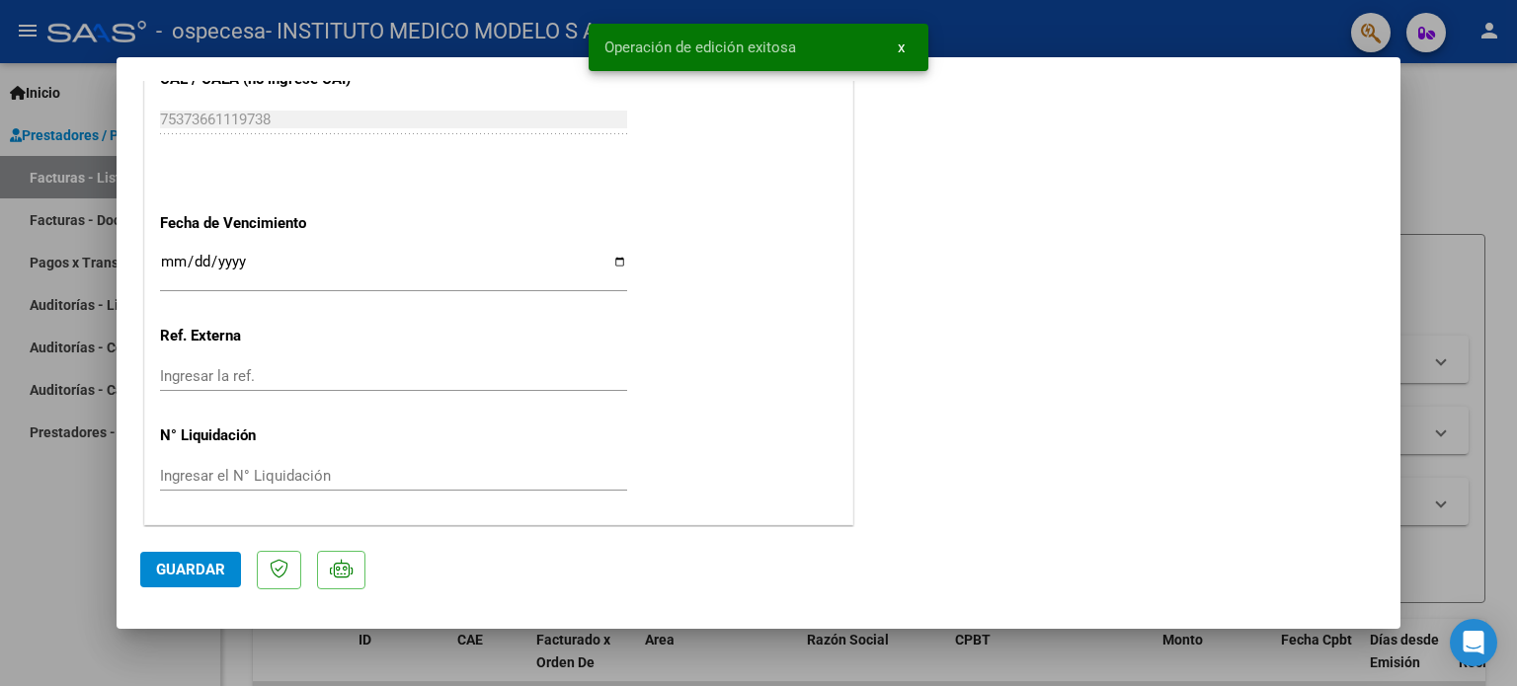
drag, startPoint x: 904, startPoint y: 47, endPoint x: 1027, endPoint y: 108, distance: 136.5
click at [906, 47] on button "x" at bounding box center [901, 48] width 39 height 36
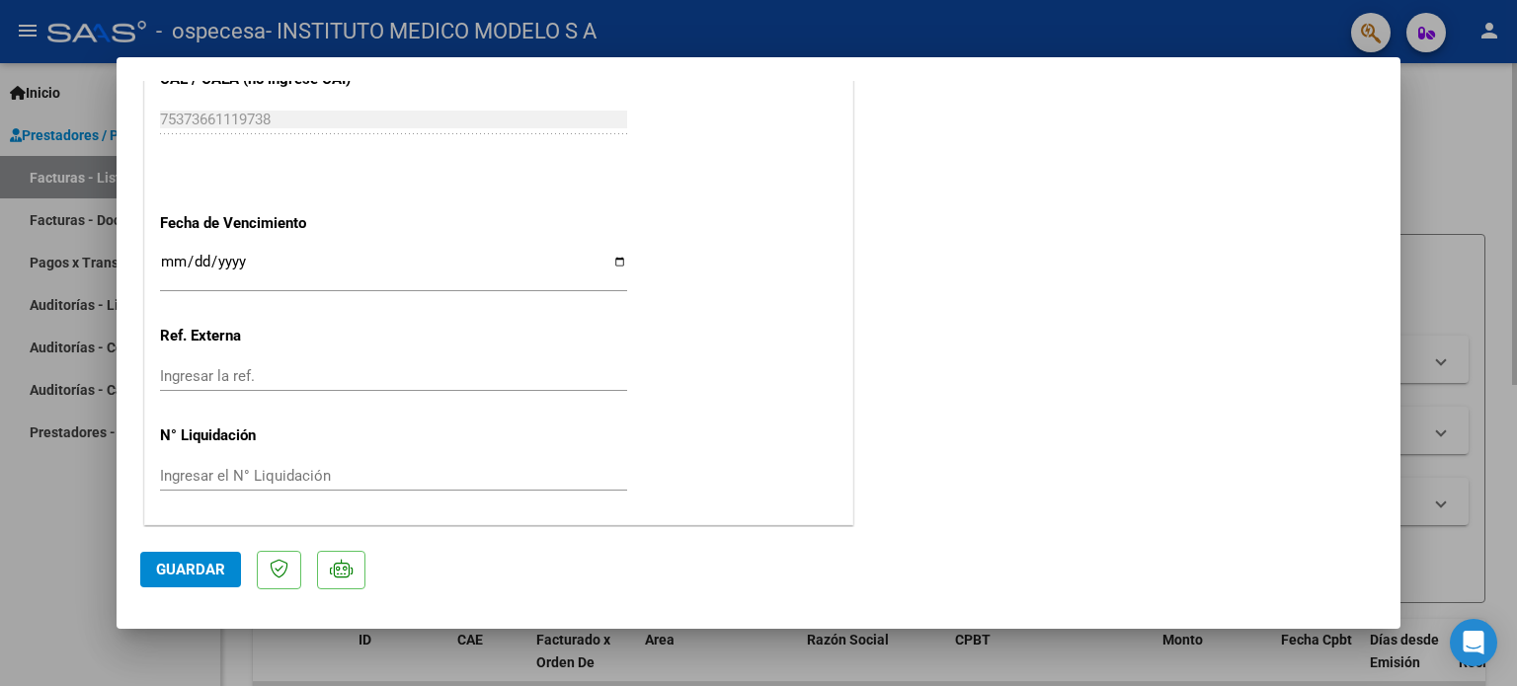
click at [1466, 220] on div at bounding box center [758, 343] width 1517 height 686
type input "$ 0,00"
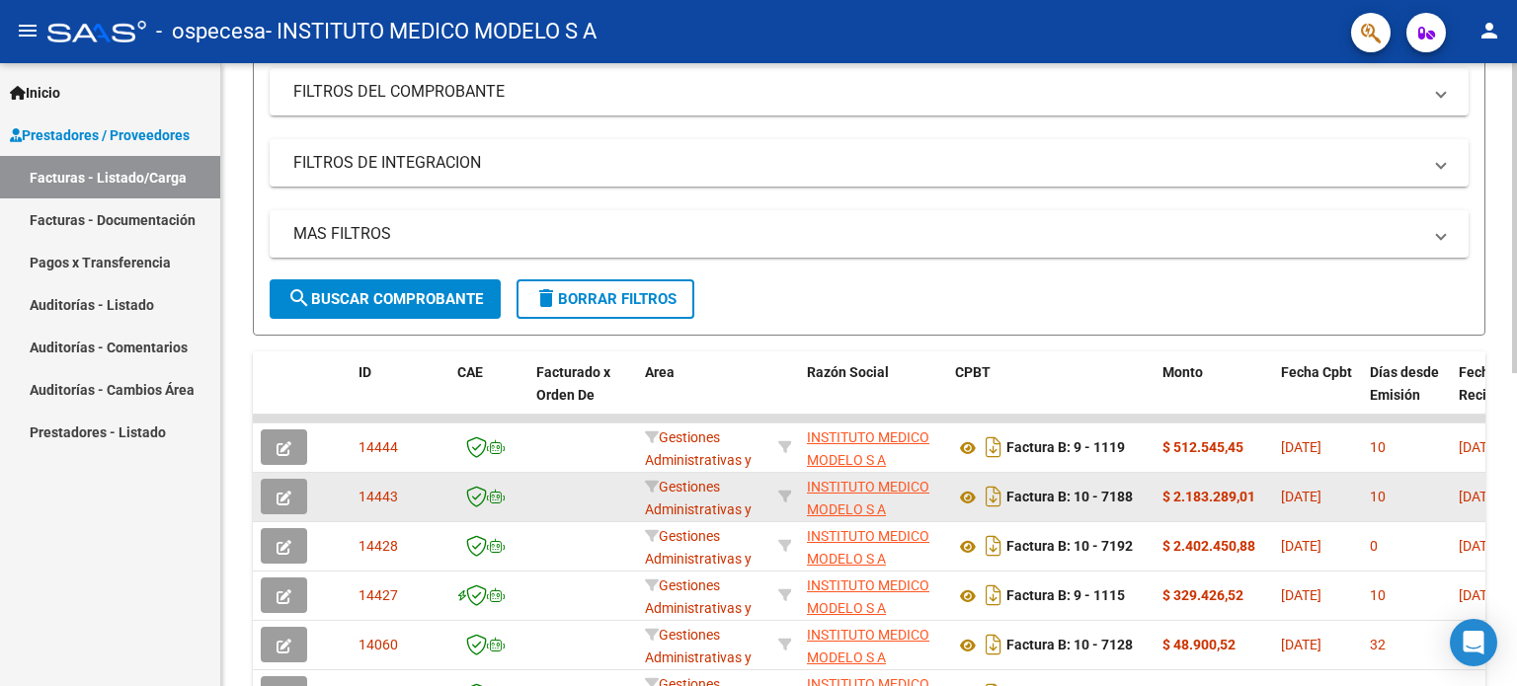
scroll to position [296, 0]
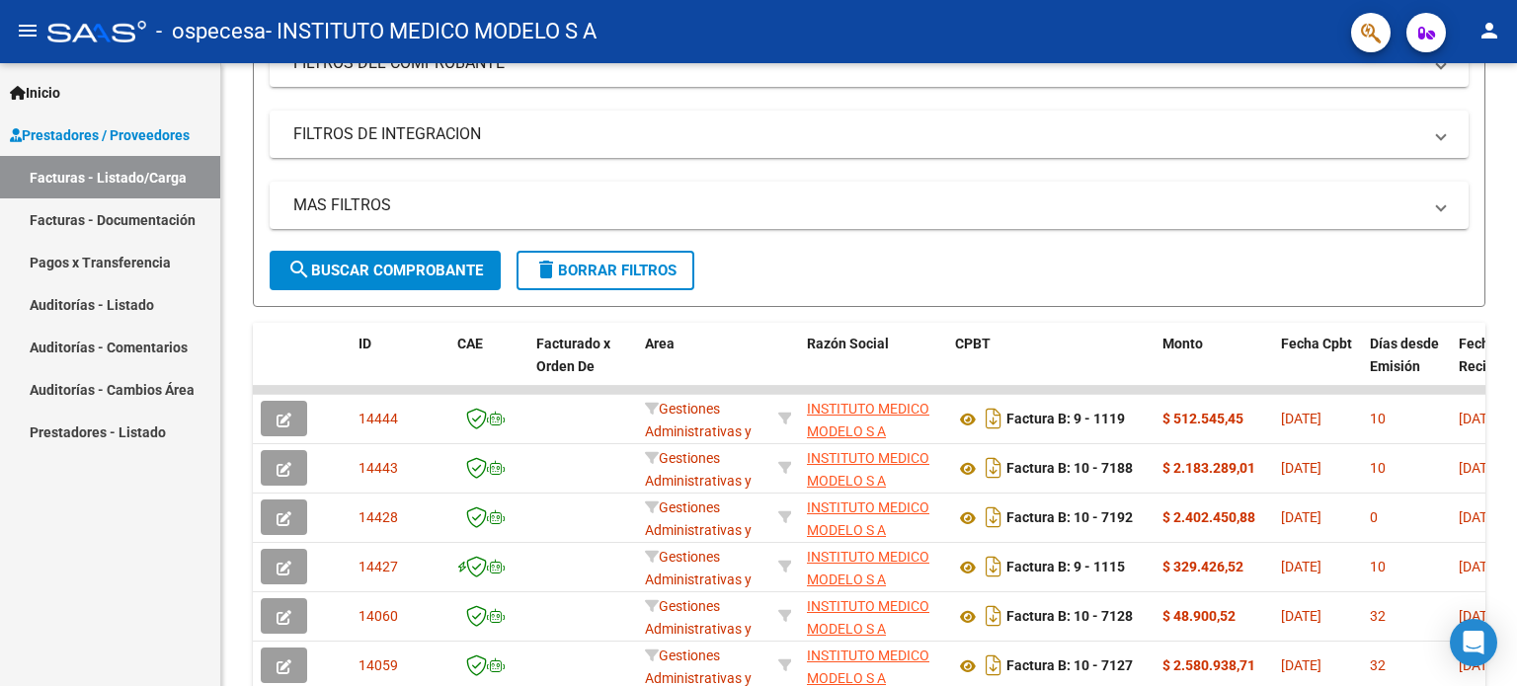
click at [1490, 31] on mat-icon "person" at bounding box center [1489, 31] width 24 height 24
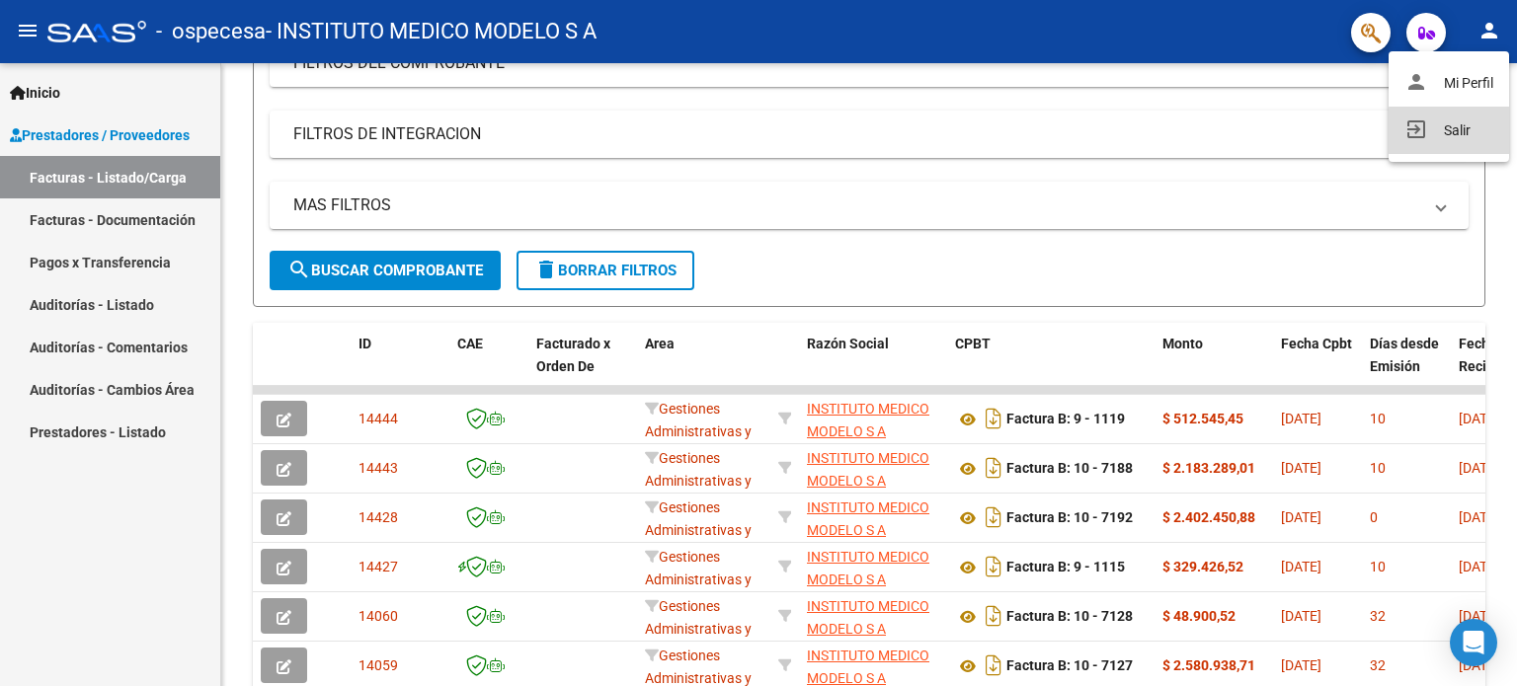
click at [1458, 135] on button "exit_to_app Salir" at bounding box center [1448, 130] width 120 height 47
